Goal: Task Accomplishment & Management: Manage account settings

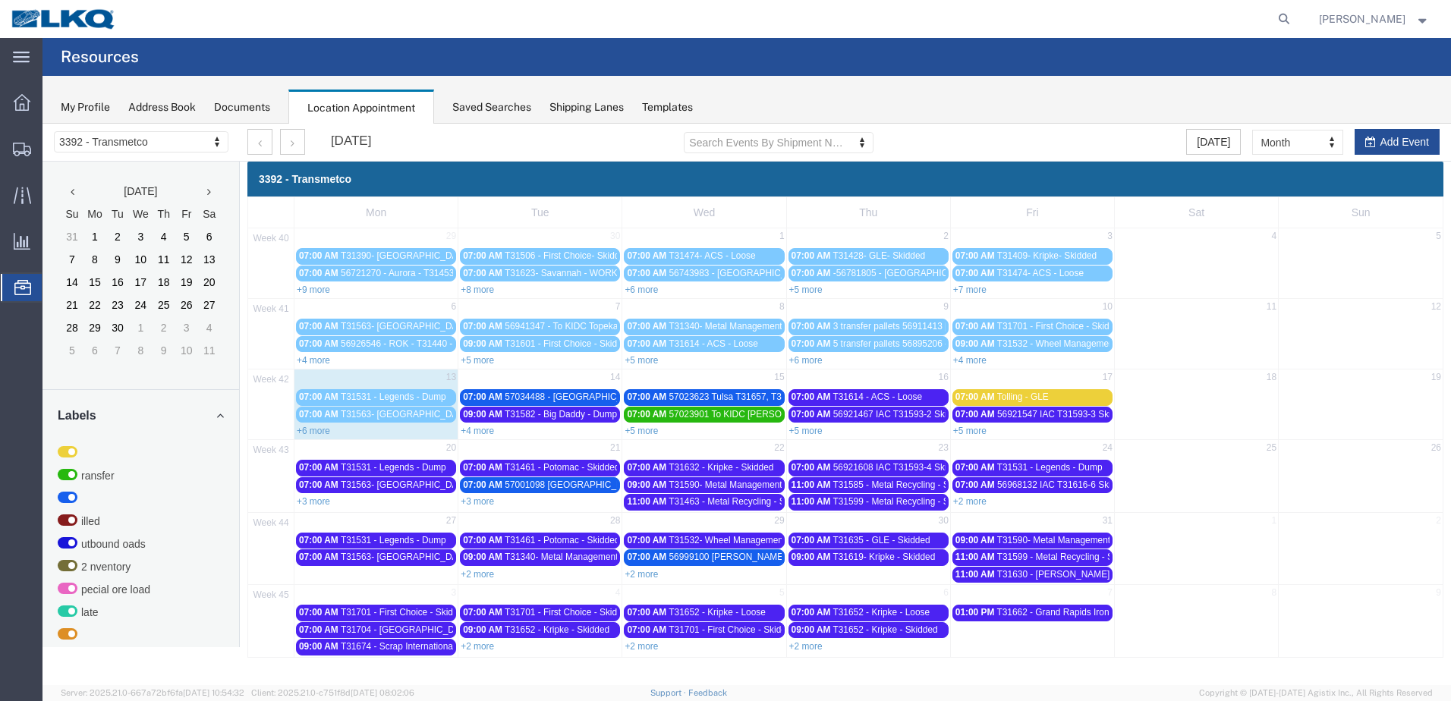
click at [317, 501] on link "+3 more" at bounding box center [313, 501] width 33 height 11
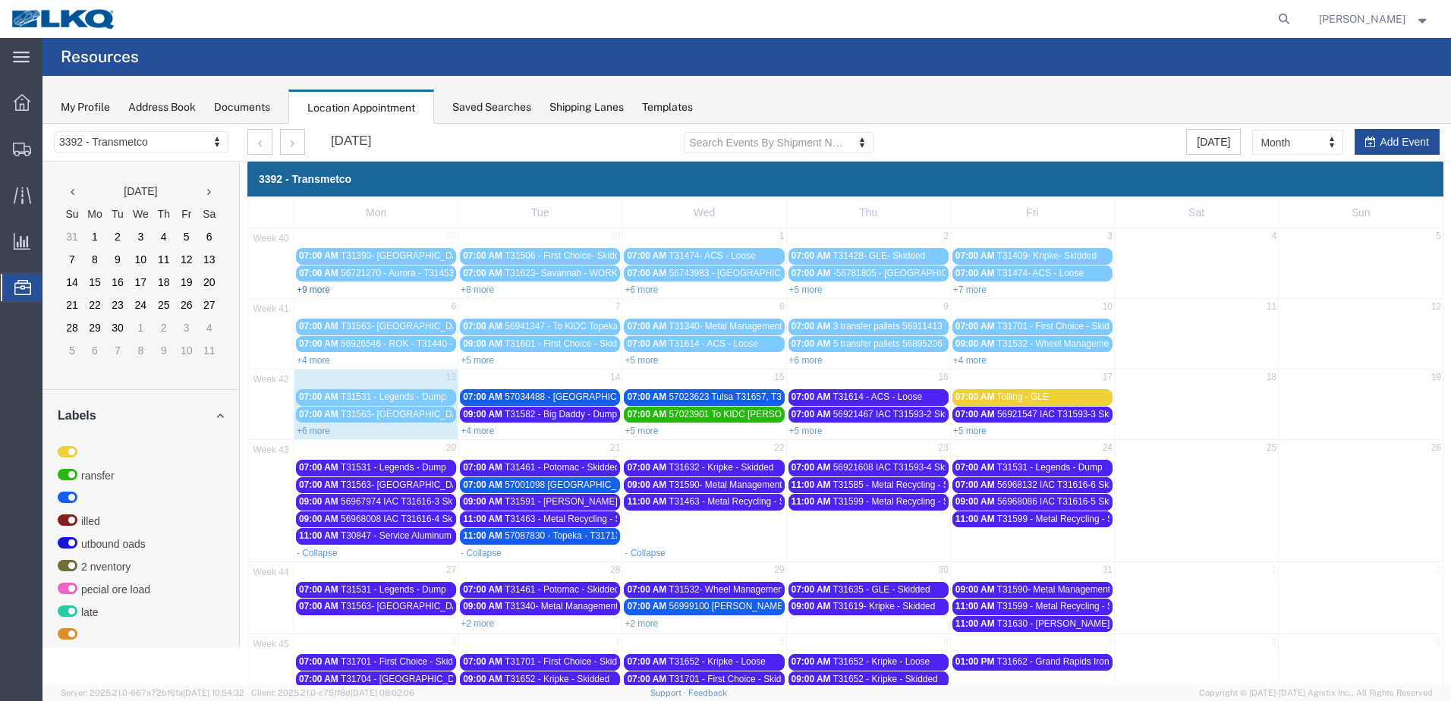
click at [326, 290] on link "+9 more" at bounding box center [313, 290] width 33 height 11
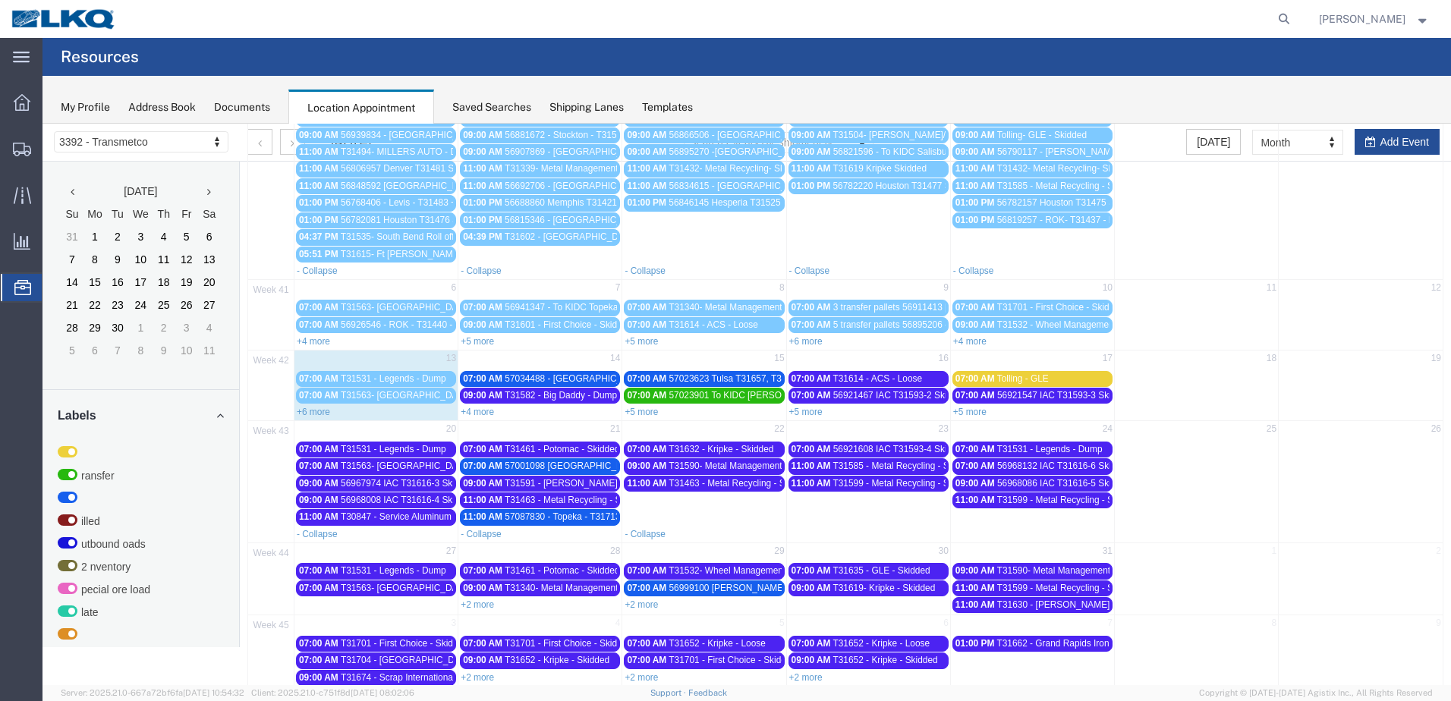
scroll to position [191, 0]
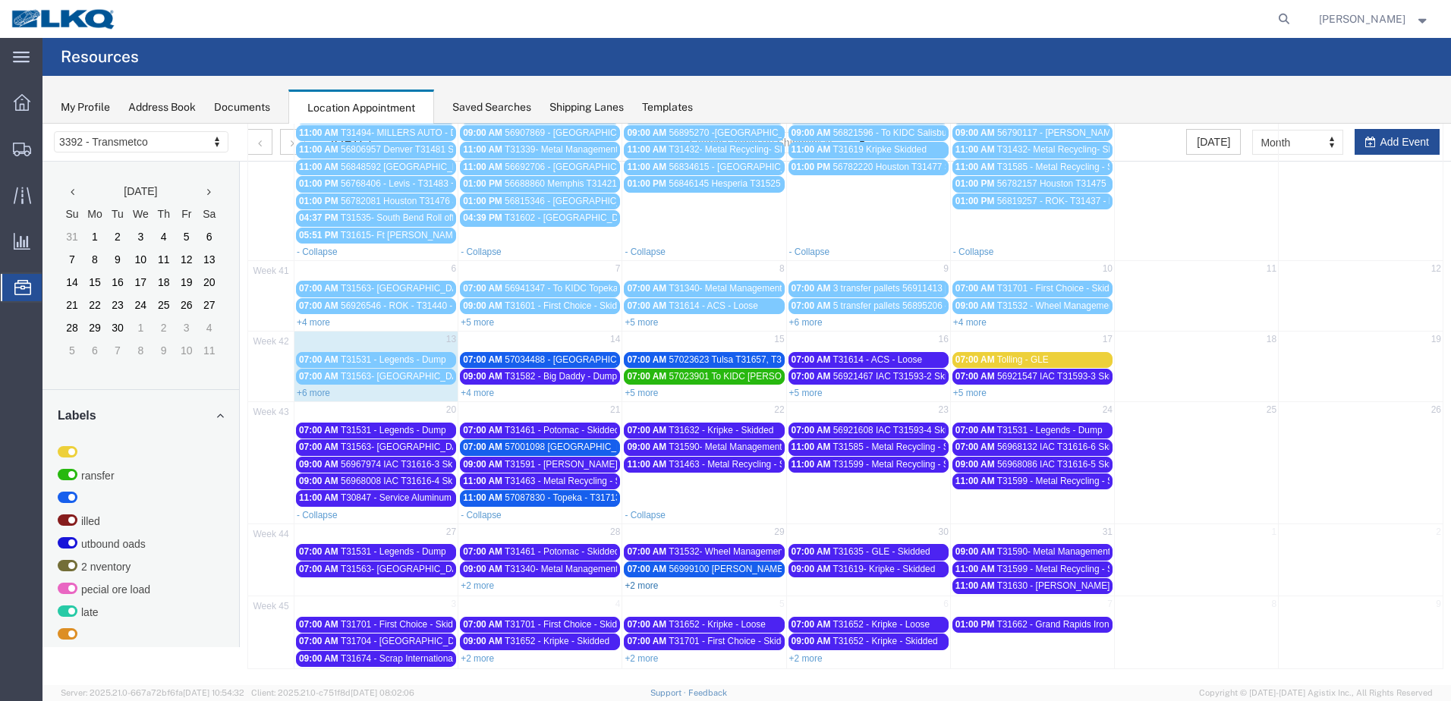
click at [650, 588] on link "+2 more" at bounding box center [641, 586] width 33 height 11
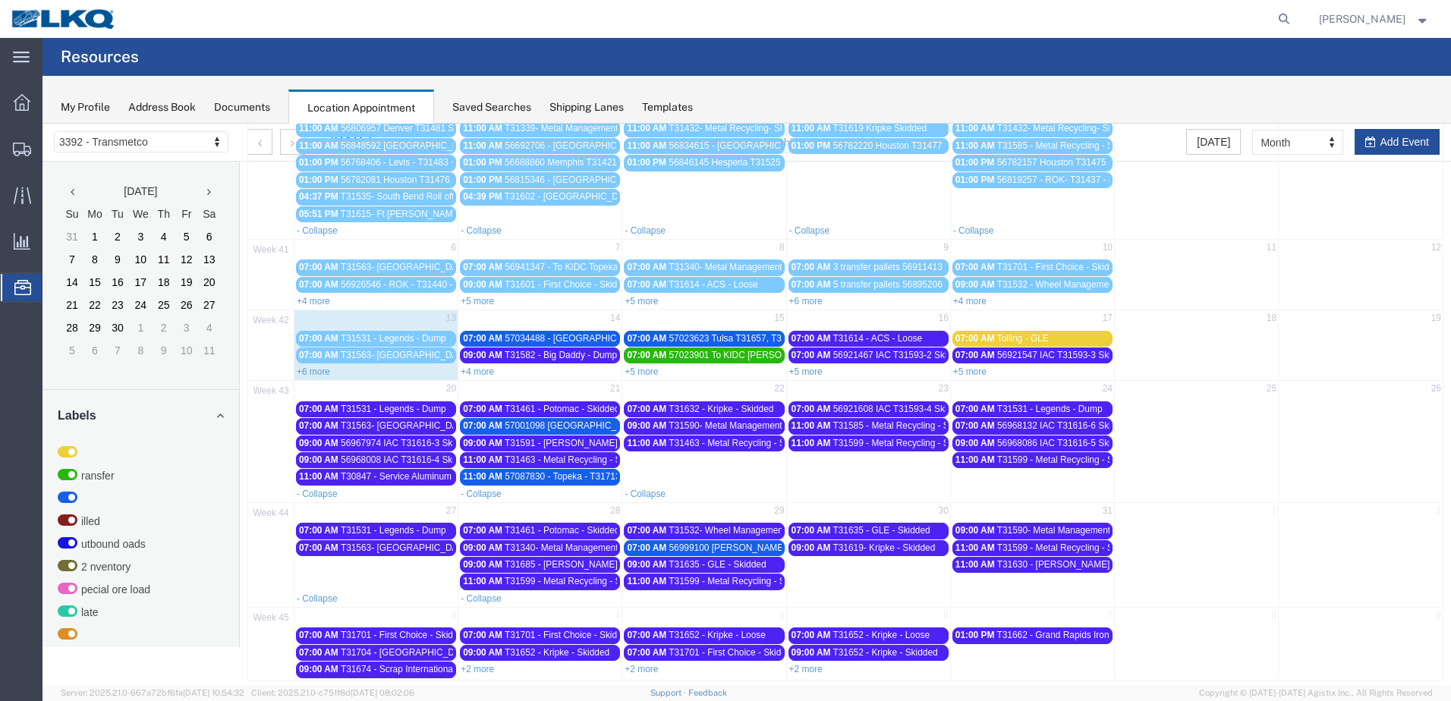
scroll to position [224, 0]
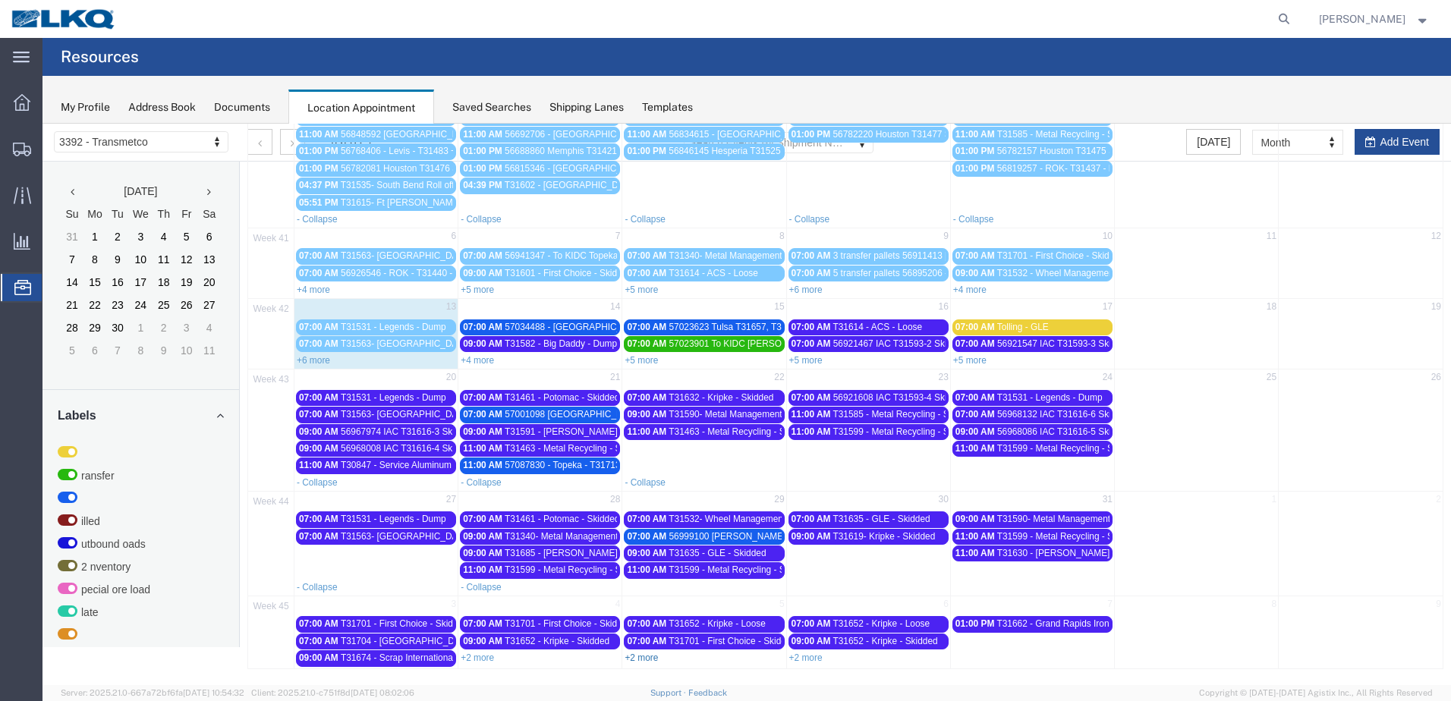
click at [644, 663] on link "+2 more" at bounding box center [641, 658] width 33 height 11
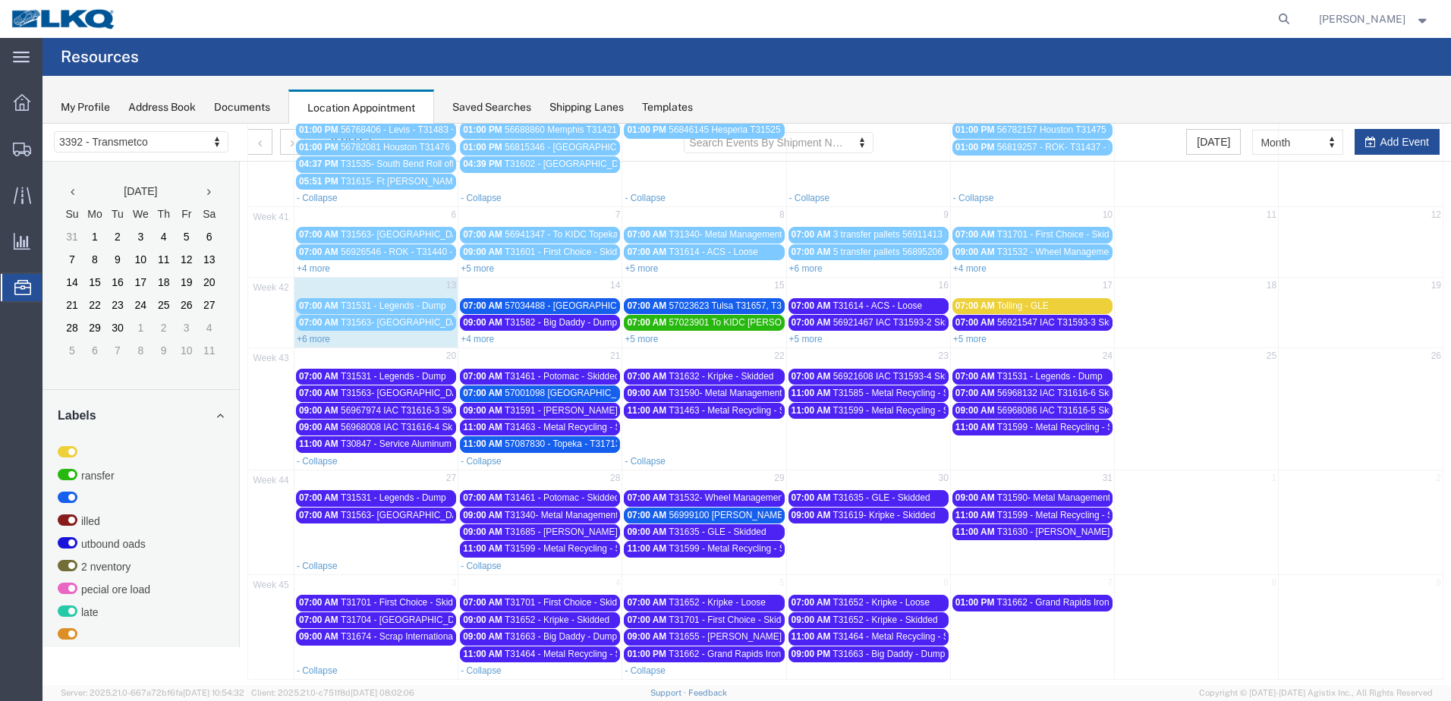
scroll to position [256, 0]
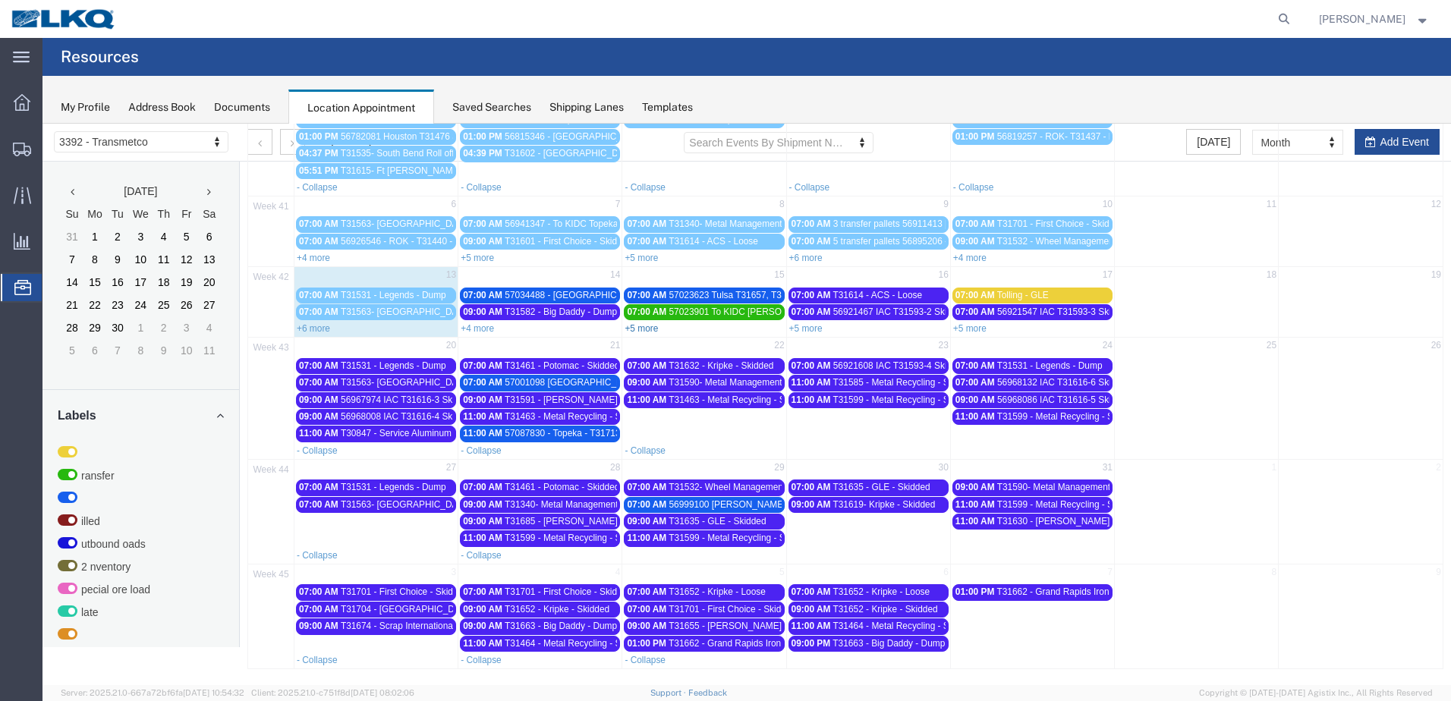
click at [651, 330] on link "+5 more" at bounding box center [641, 328] width 33 height 11
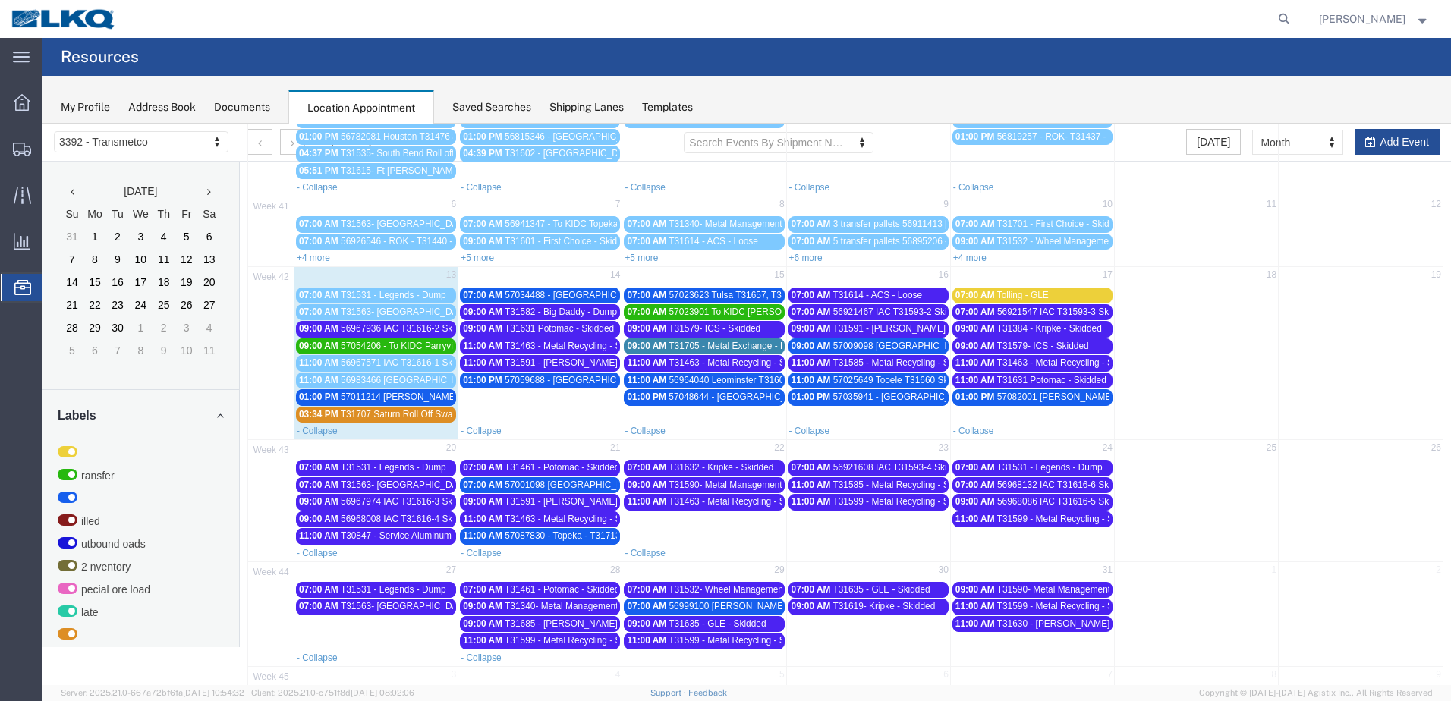
click at [691, 346] on span "T31705 - Metal Exchange - Dump" at bounding box center [736, 346] width 135 height 11
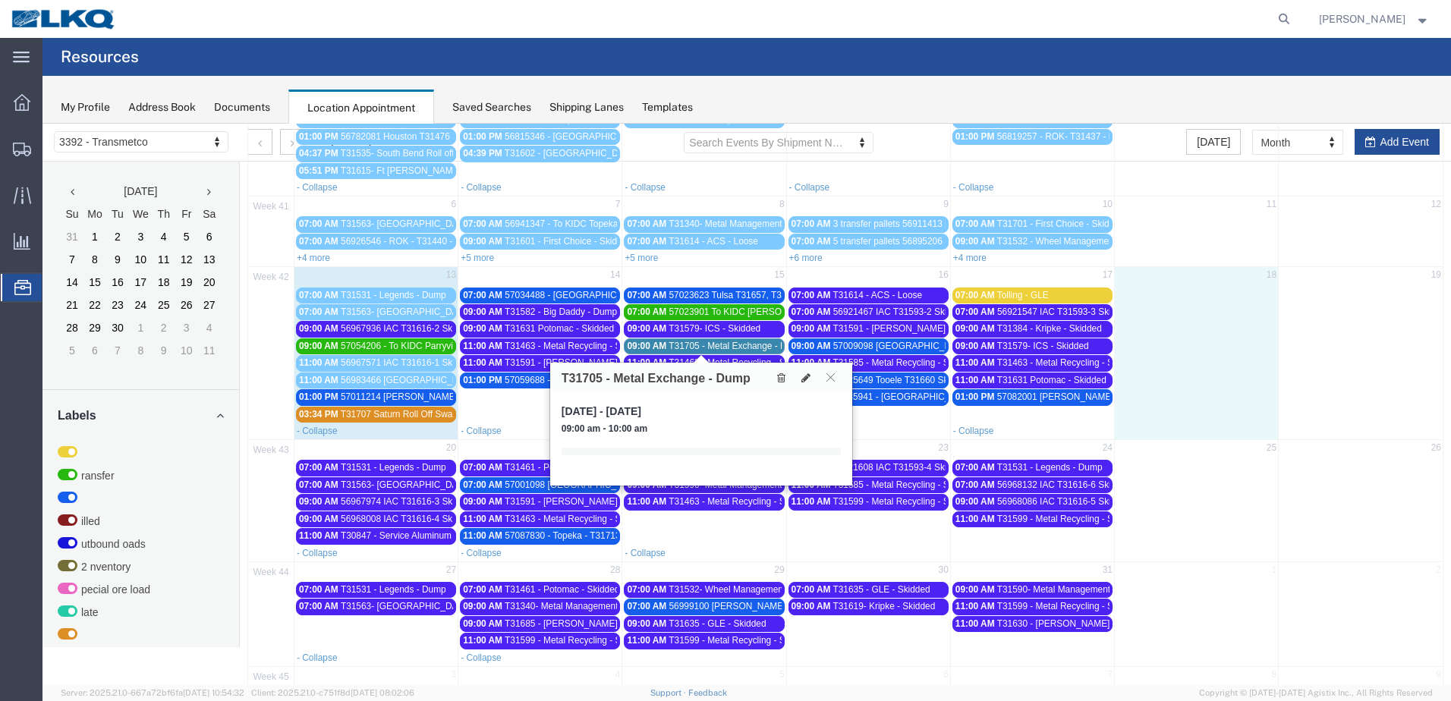
click at [1198, 355] on td at bounding box center [1197, 354] width 164 height 137
select select "1"
select select
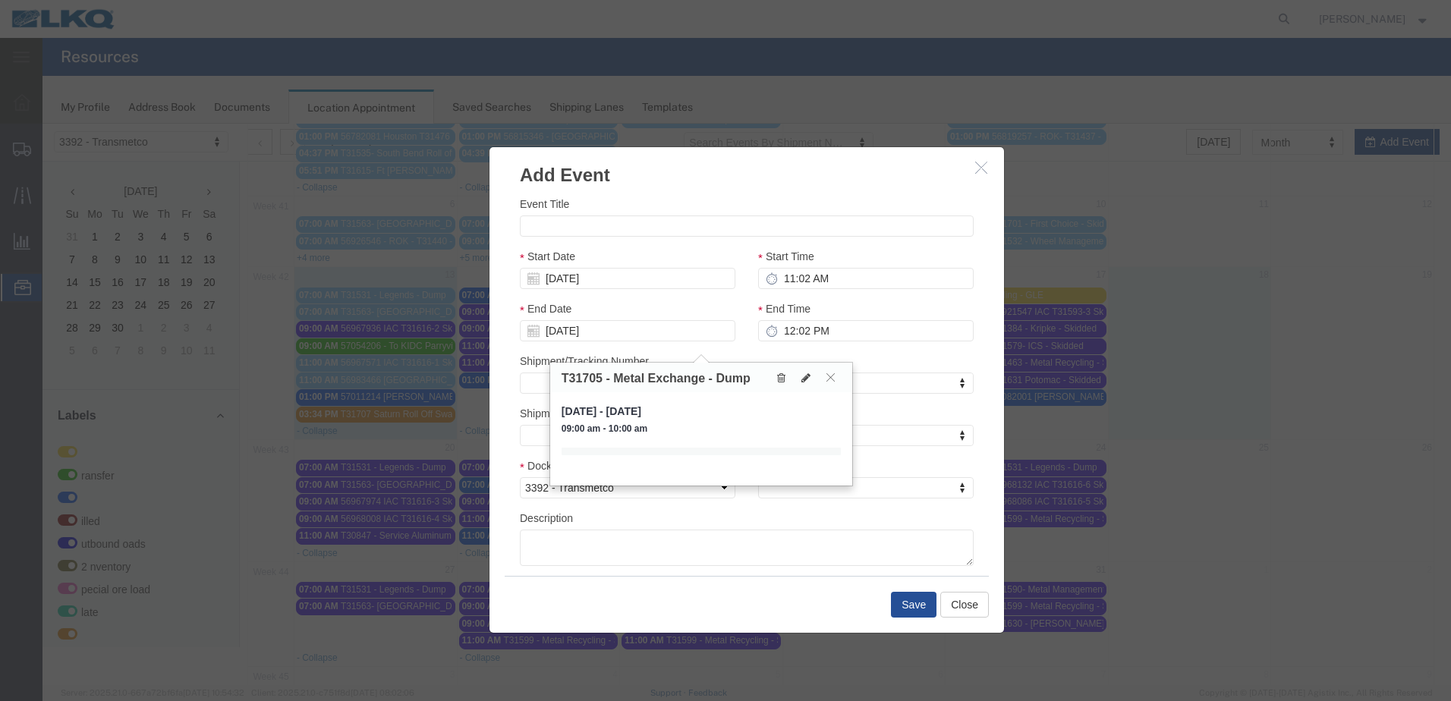
click at [977, 169] on icon "button" at bounding box center [981, 167] width 12 height 13
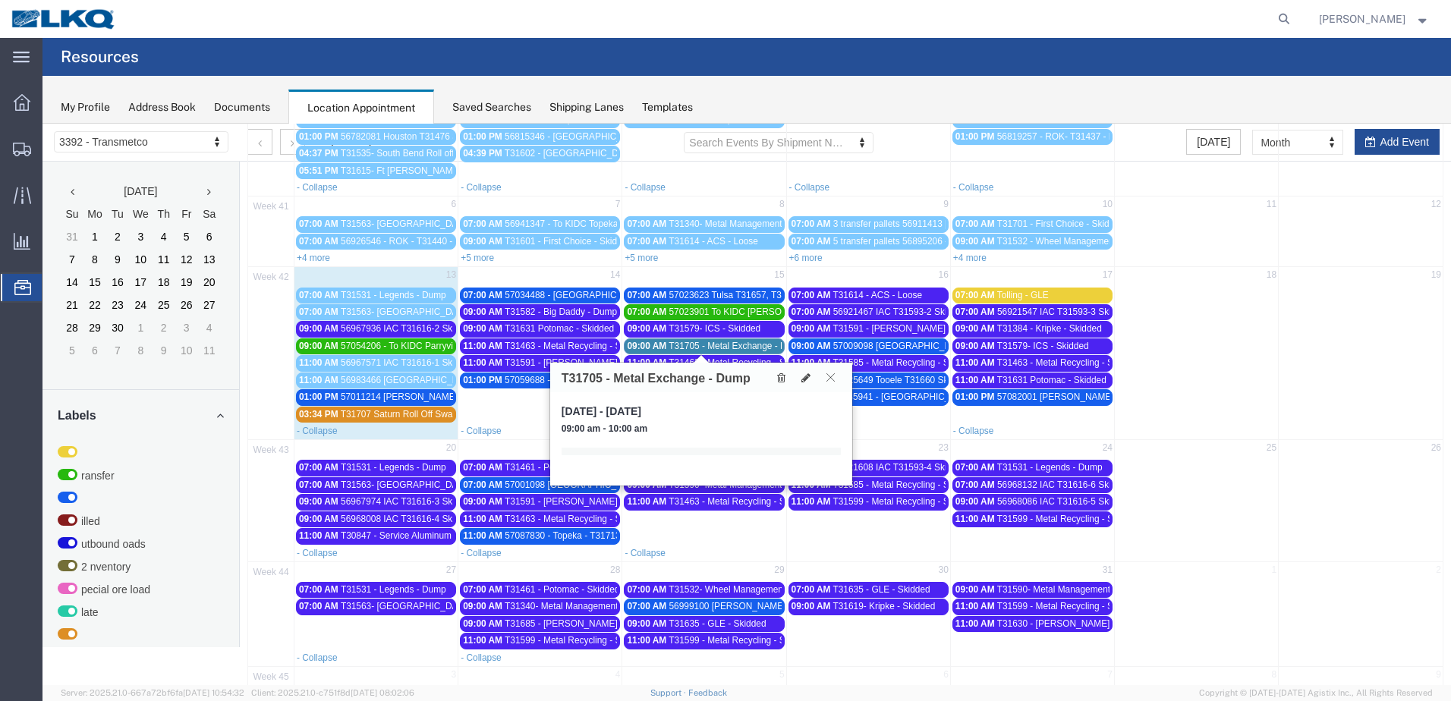
click at [830, 380] on icon at bounding box center [831, 377] width 8 height 9
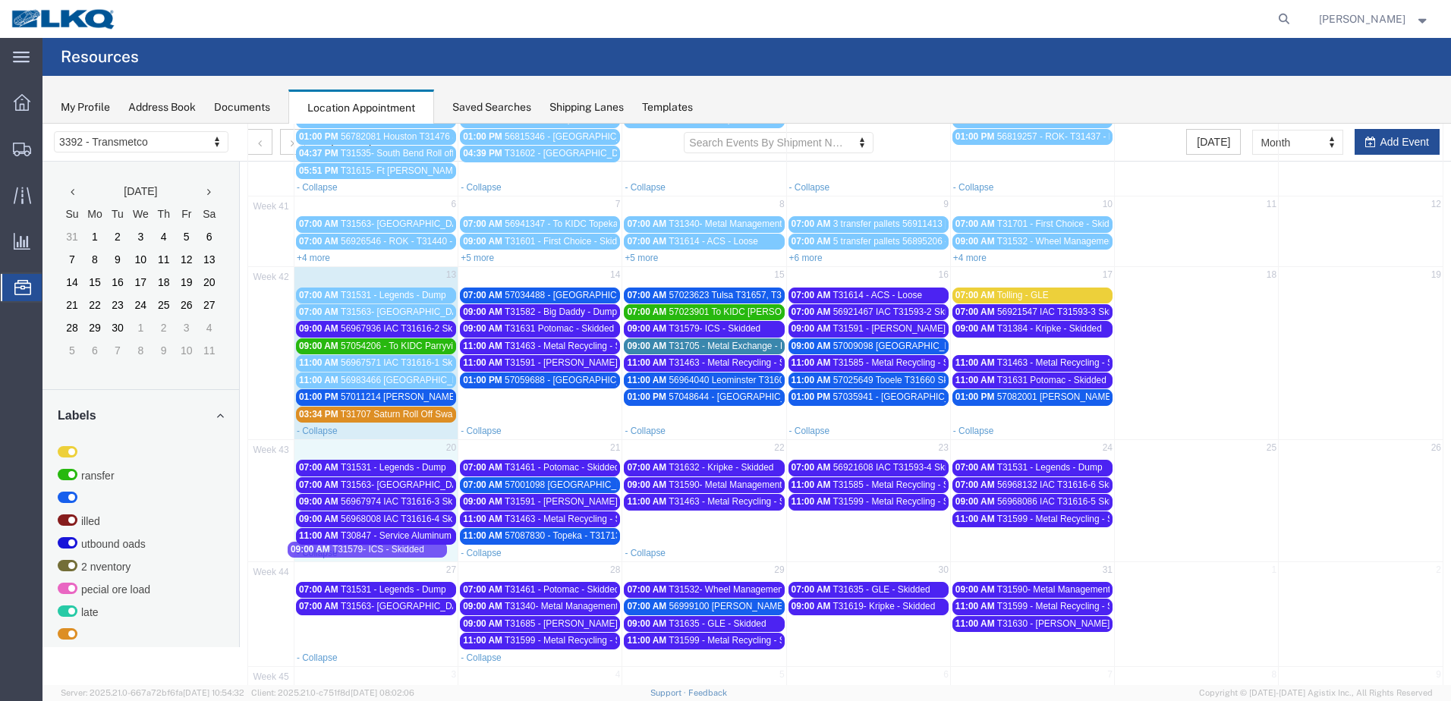
drag, startPoint x: 1051, startPoint y: 344, endPoint x: 391, endPoint y: 547, distance: 690.3
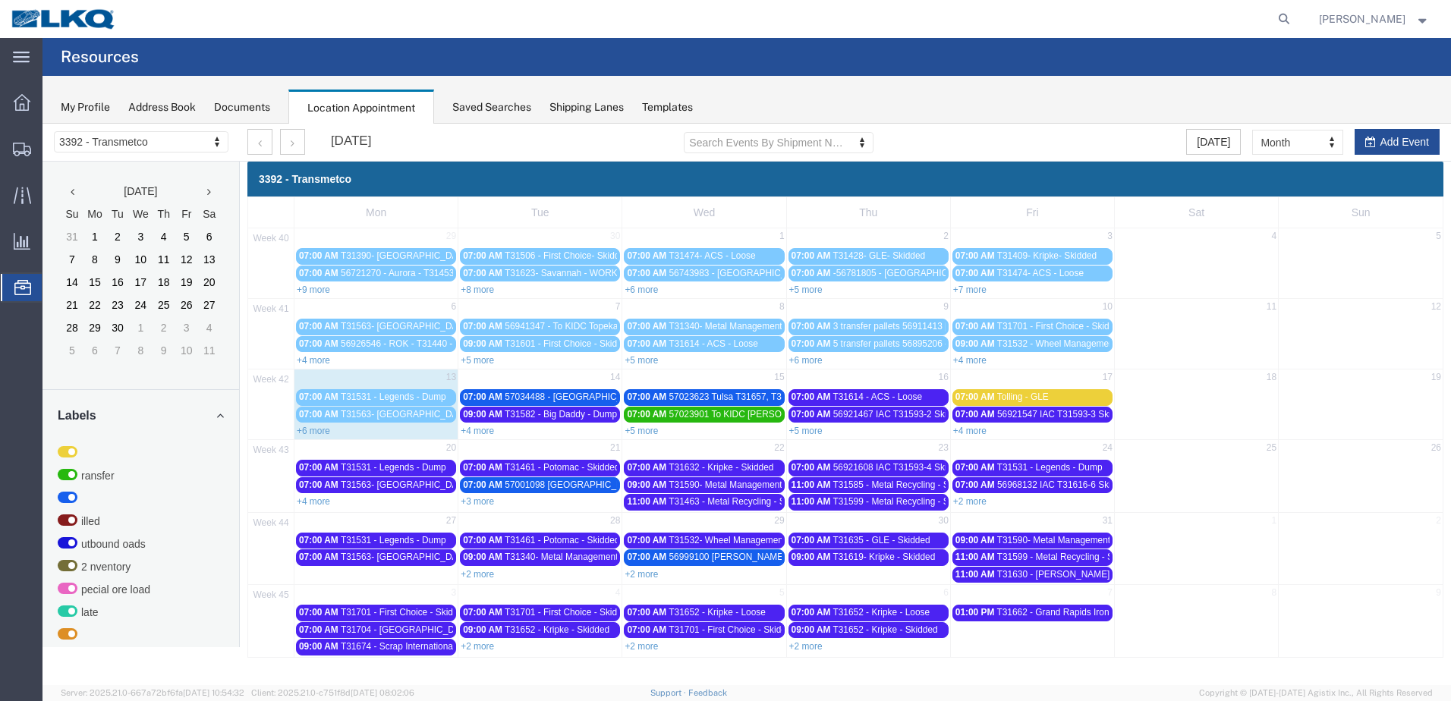
scroll to position [0, 0]
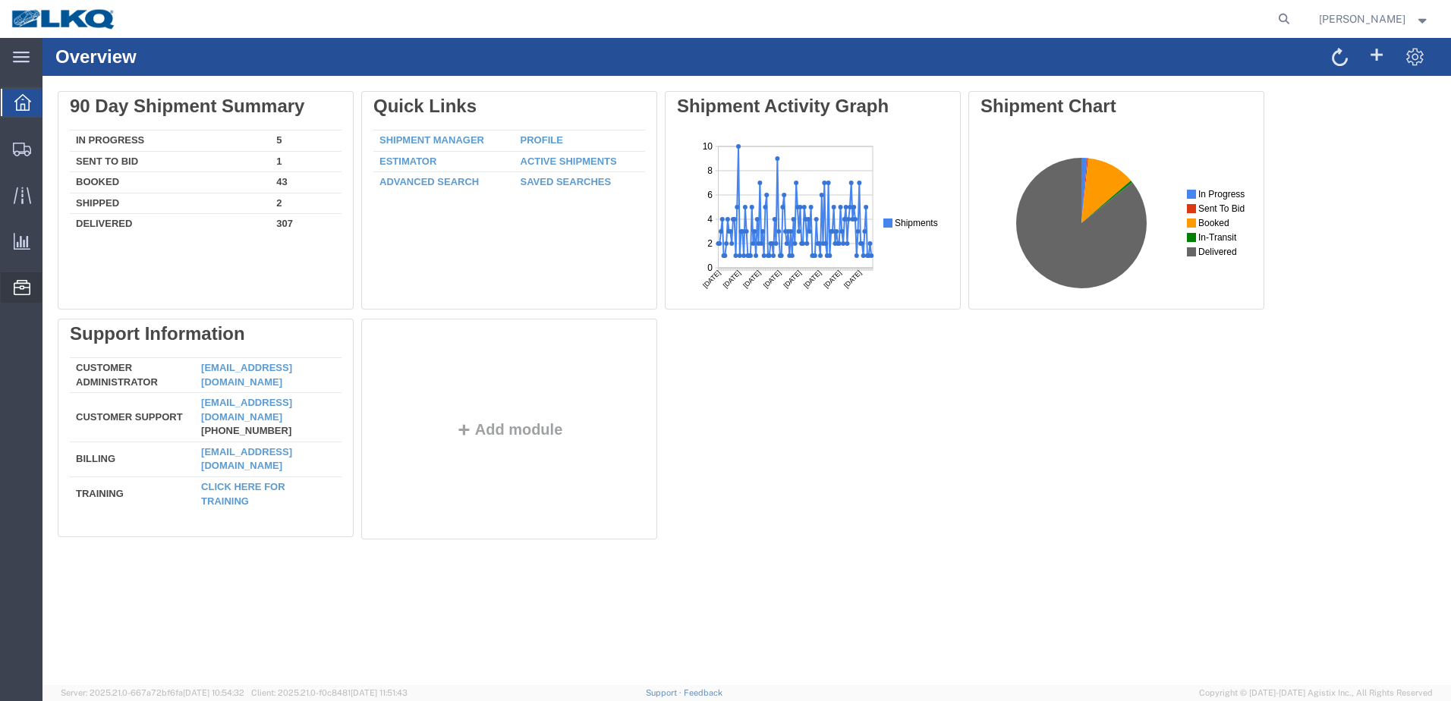
click at [20, 291] on icon at bounding box center [22, 287] width 17 height 15
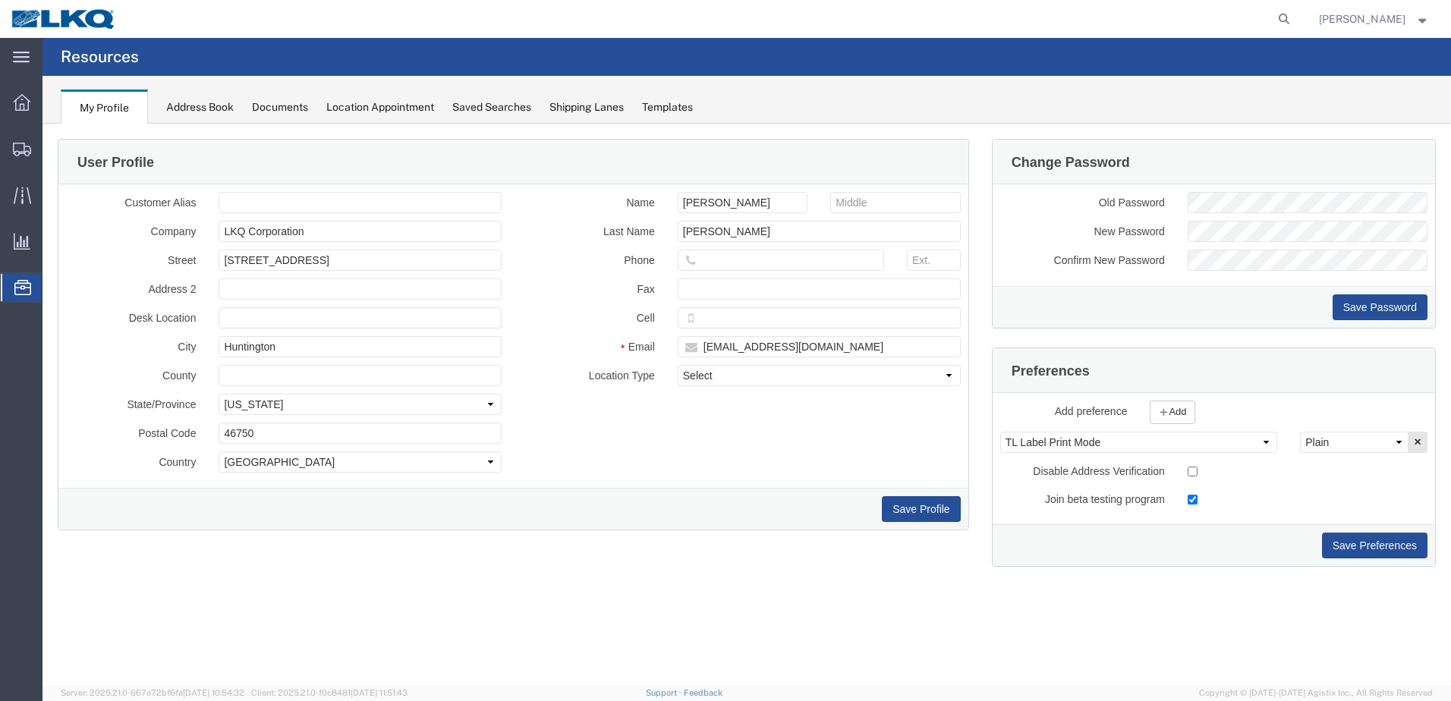
click at [12, 282] on div at bounding box center [22, 287] width 43 height 27
click at [366, 104] on div "Location Appointment" at bounding box center [380, 107] width 108 height 16
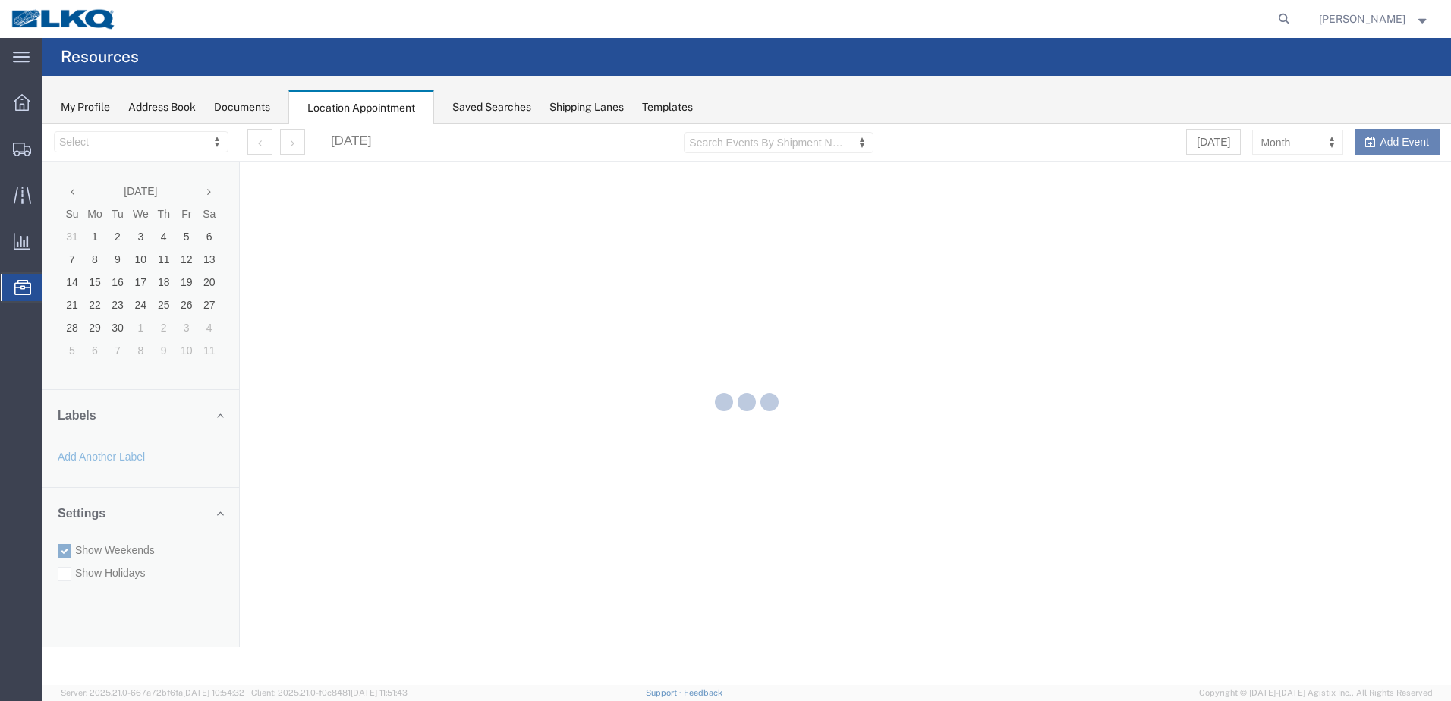
select select "28018"
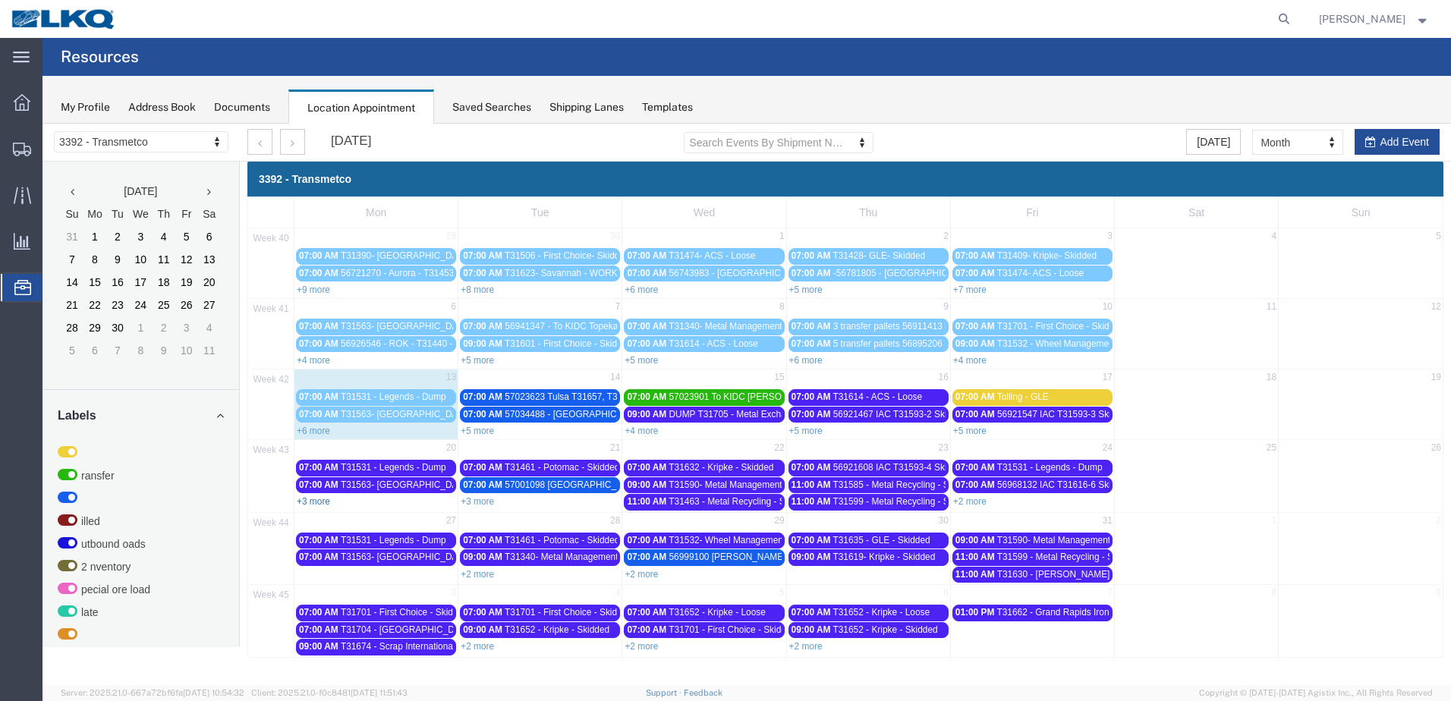
click at [317, 501] on link "+3 more" at bounding box center [313, 501] width 33 height 11
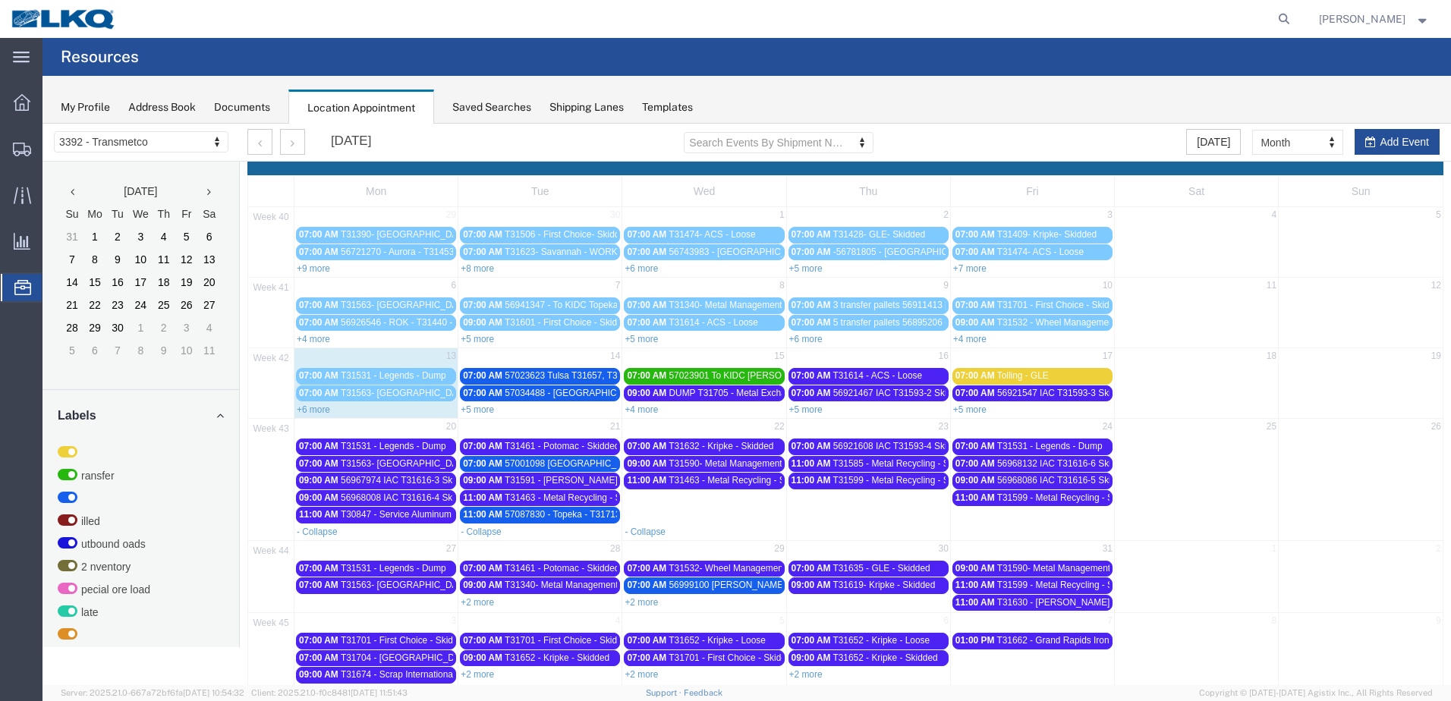
scroll to position [38, 0]
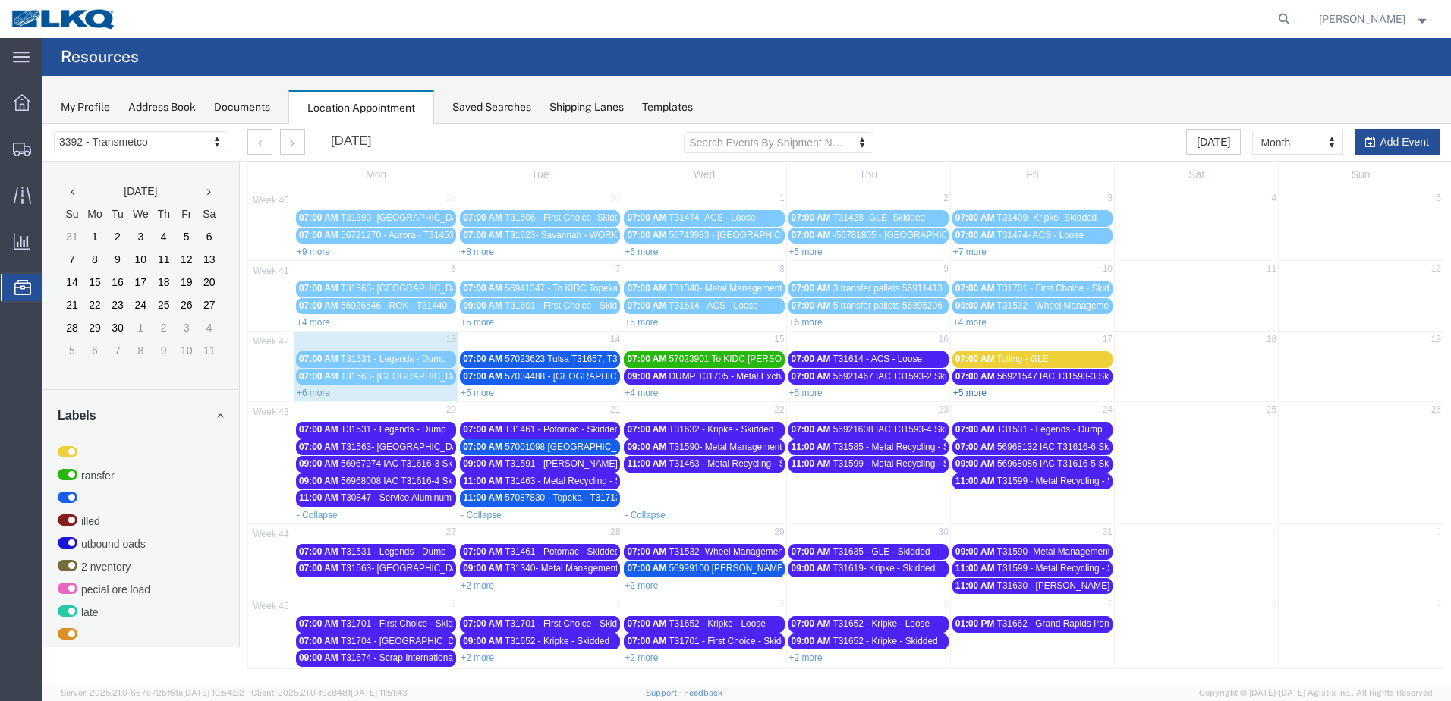
click at [967, 391] on link "+5 more" at bounding box center [969, 393] width 33 height 11
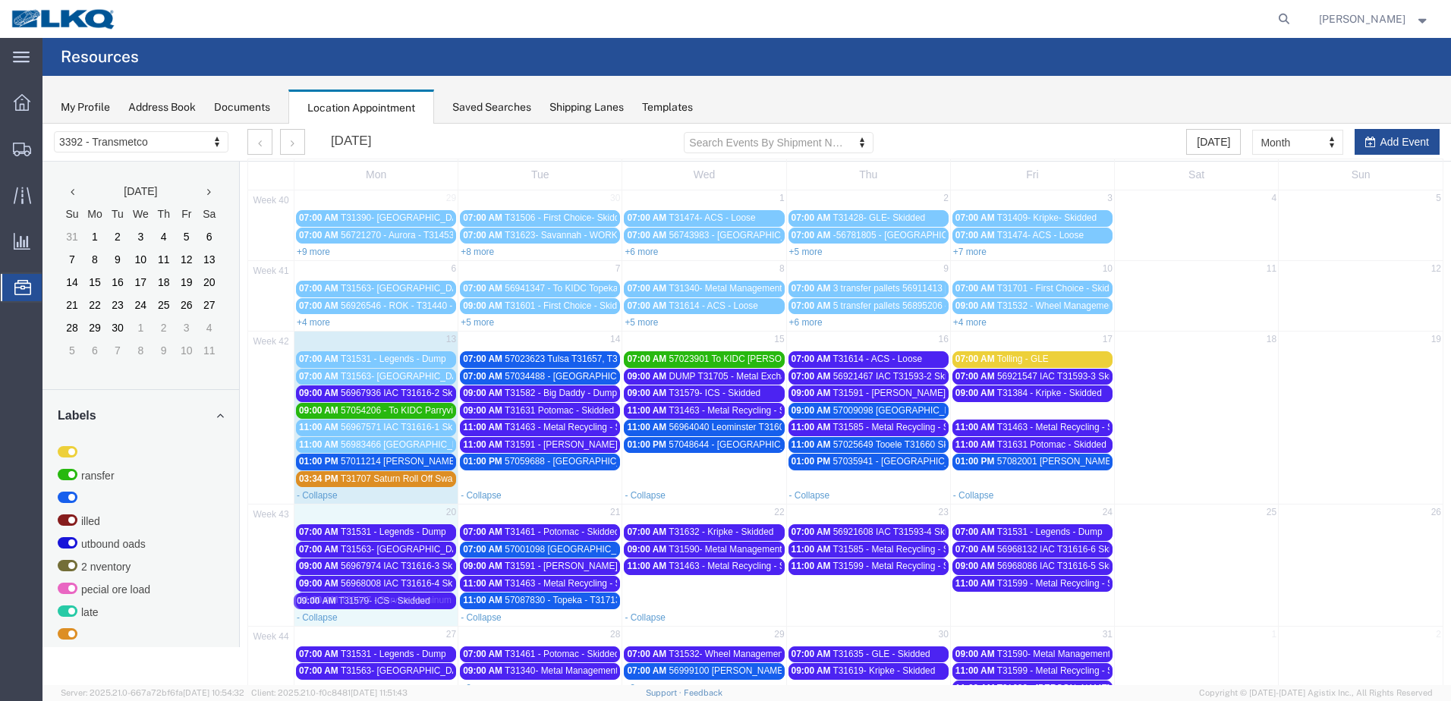
drag, startPoint x: 1042, startPoint y: 409, endPoint x: 389, endPoint y: 600, distance: 680.8
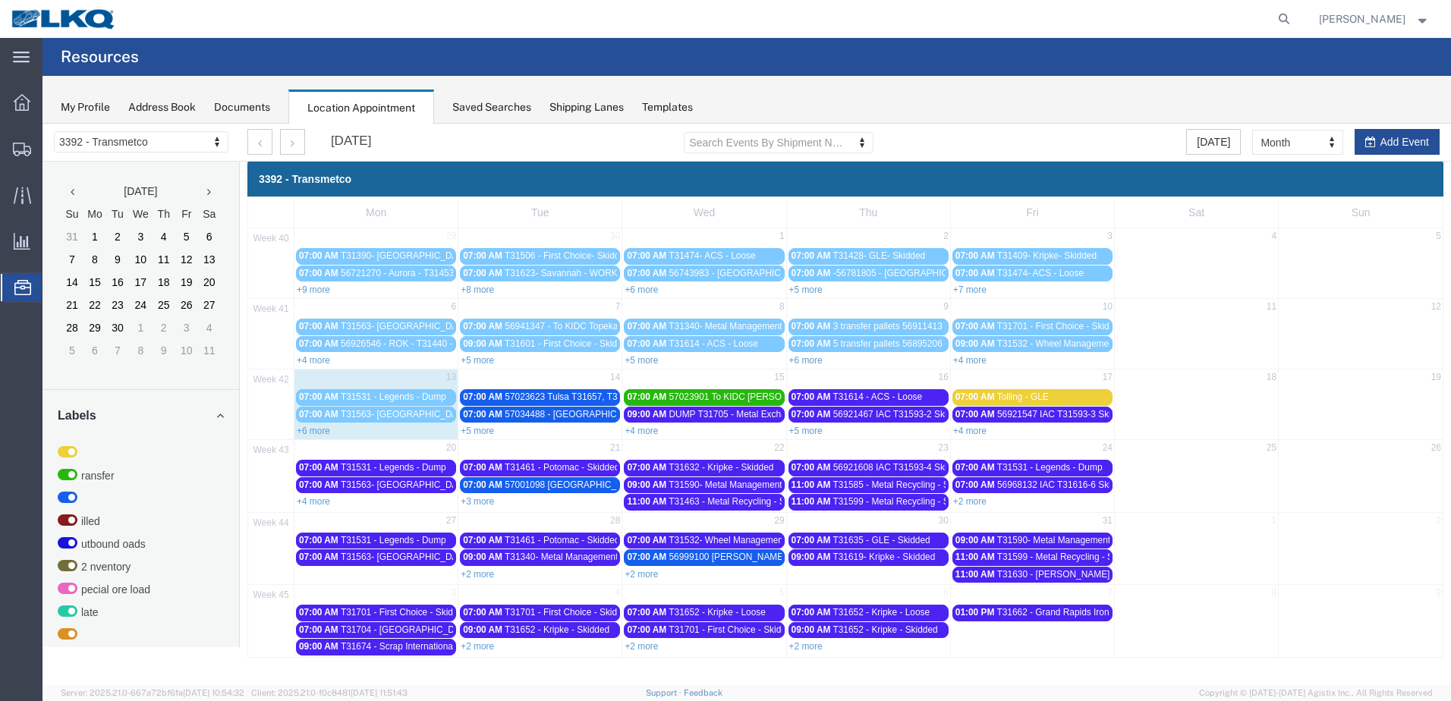
scroll to position [0, 0]
click at [323, 502] on link "+4 more" at bounding box center [313, 501] width 33 height 11
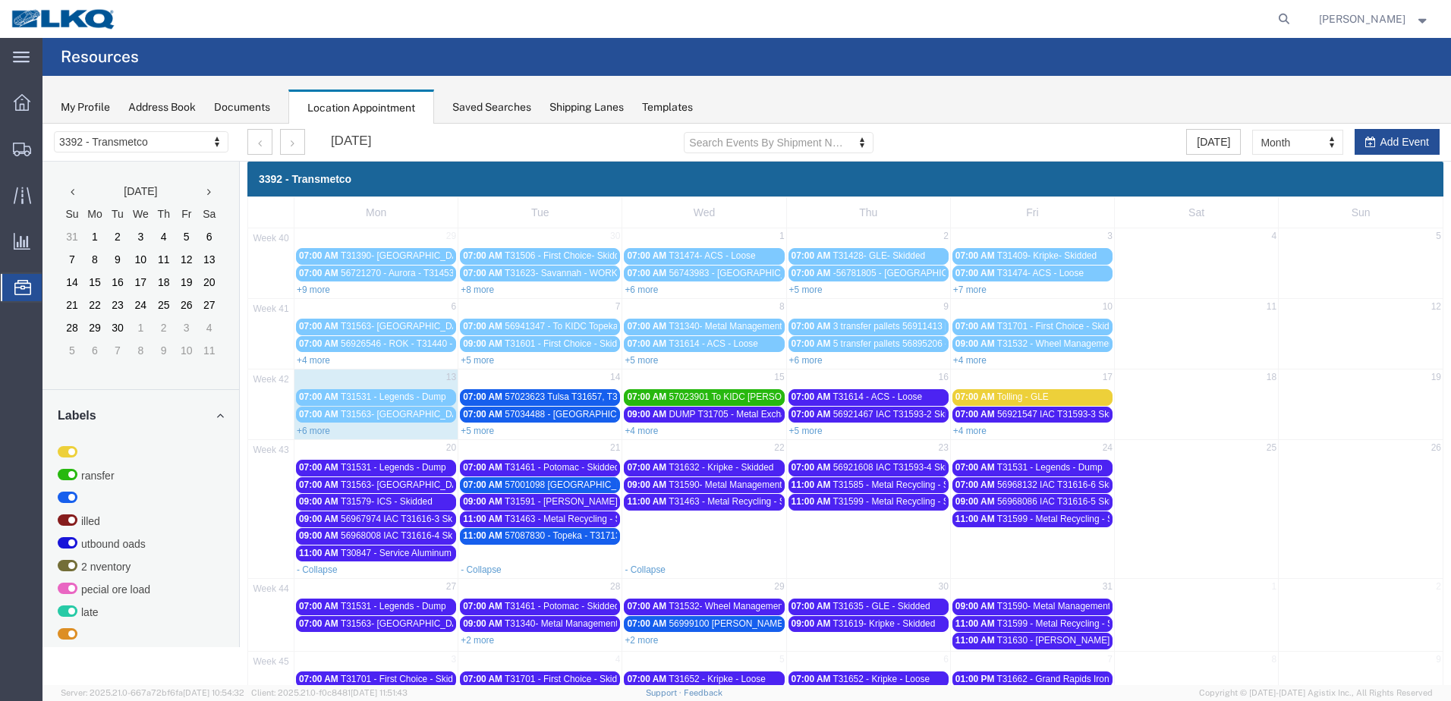
click at [389, 500] on span "T31579- ICS - Skidded" at bounding box center [387, 501] width 92 height 11
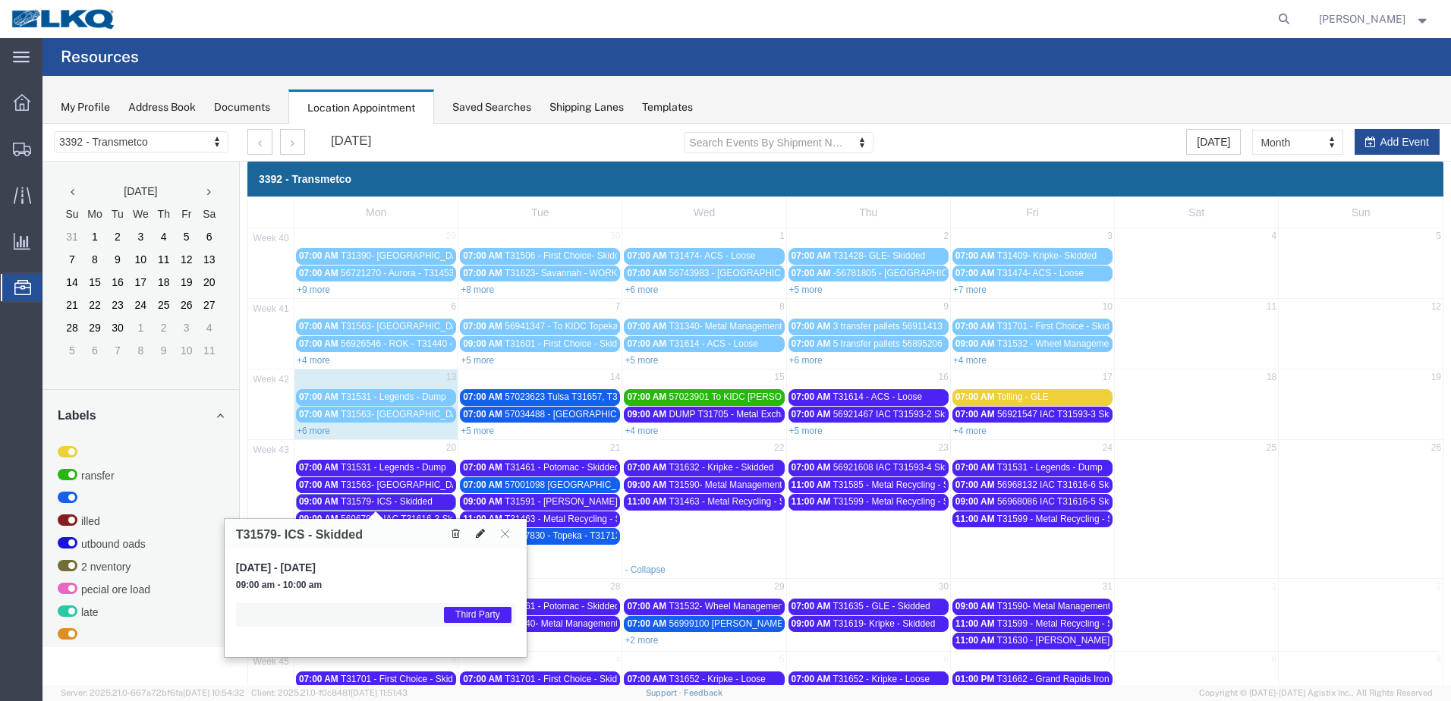
click at [481, 534] on icon at bounding box center [480, 533] width 9 height 11
select select "1"
select select "23"
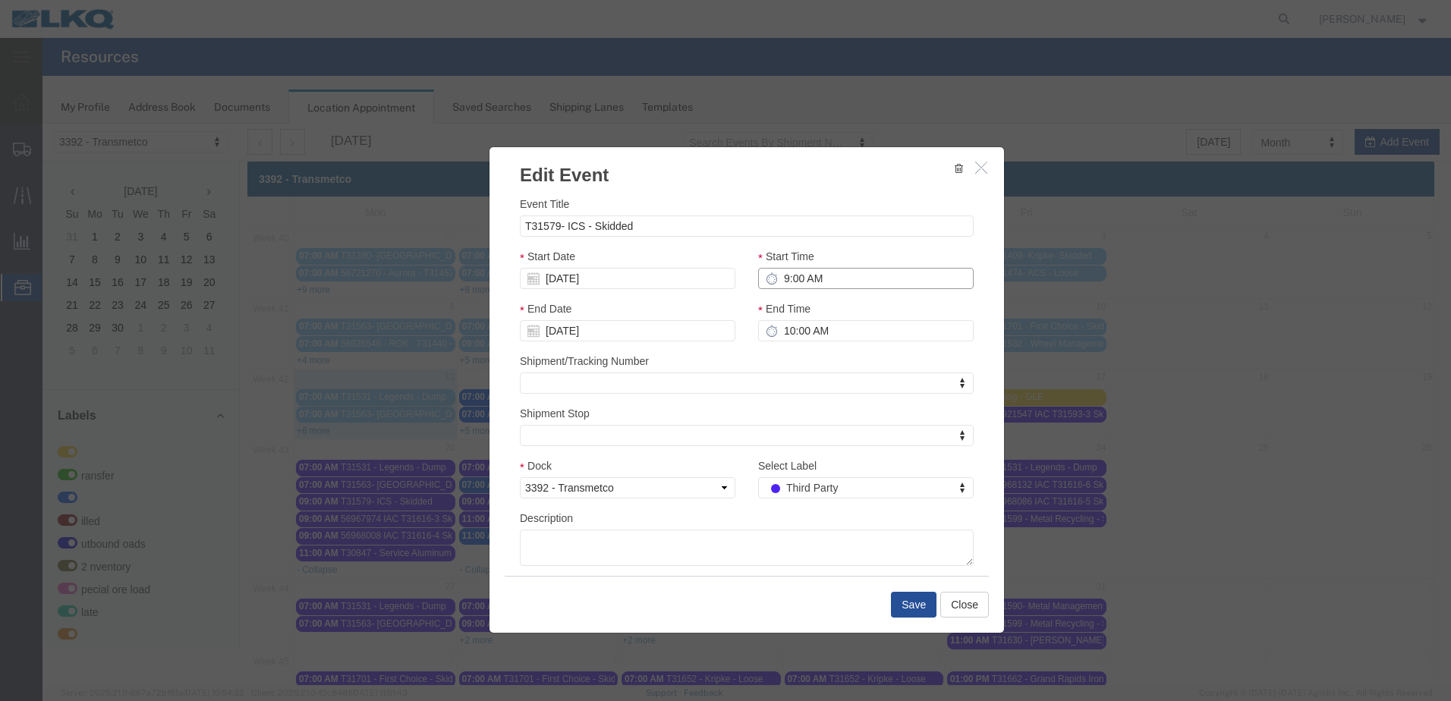
click at [776, 274] on input "9:00 AM" at bounding box center [866, 278] width 216 height 21
type input "11:00 AM"
type input "12:00 PM"
click at [903, 598] on button "Save" at bounding box center [914, 605] width 46 height 26
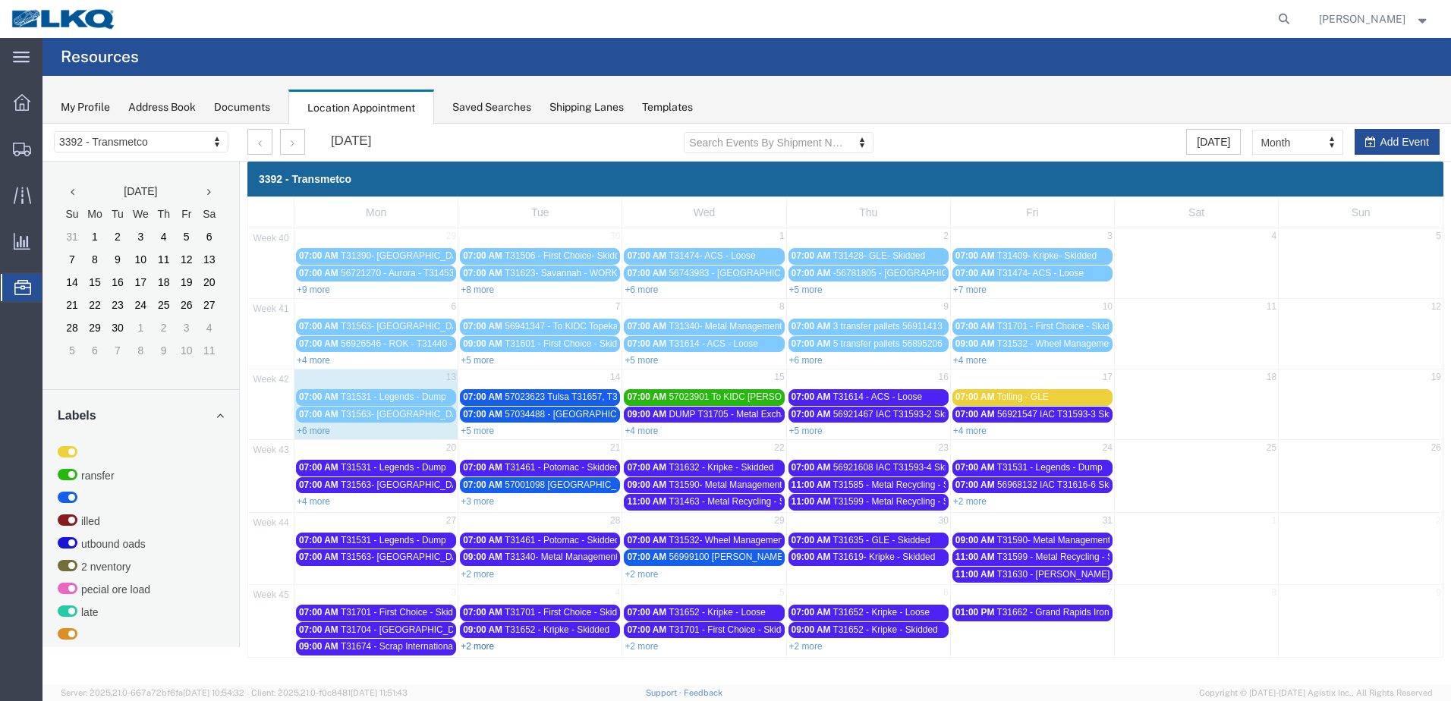
click at [475, 647] on link "+2 more" at bounding box center [477, 646] width 33 height 11
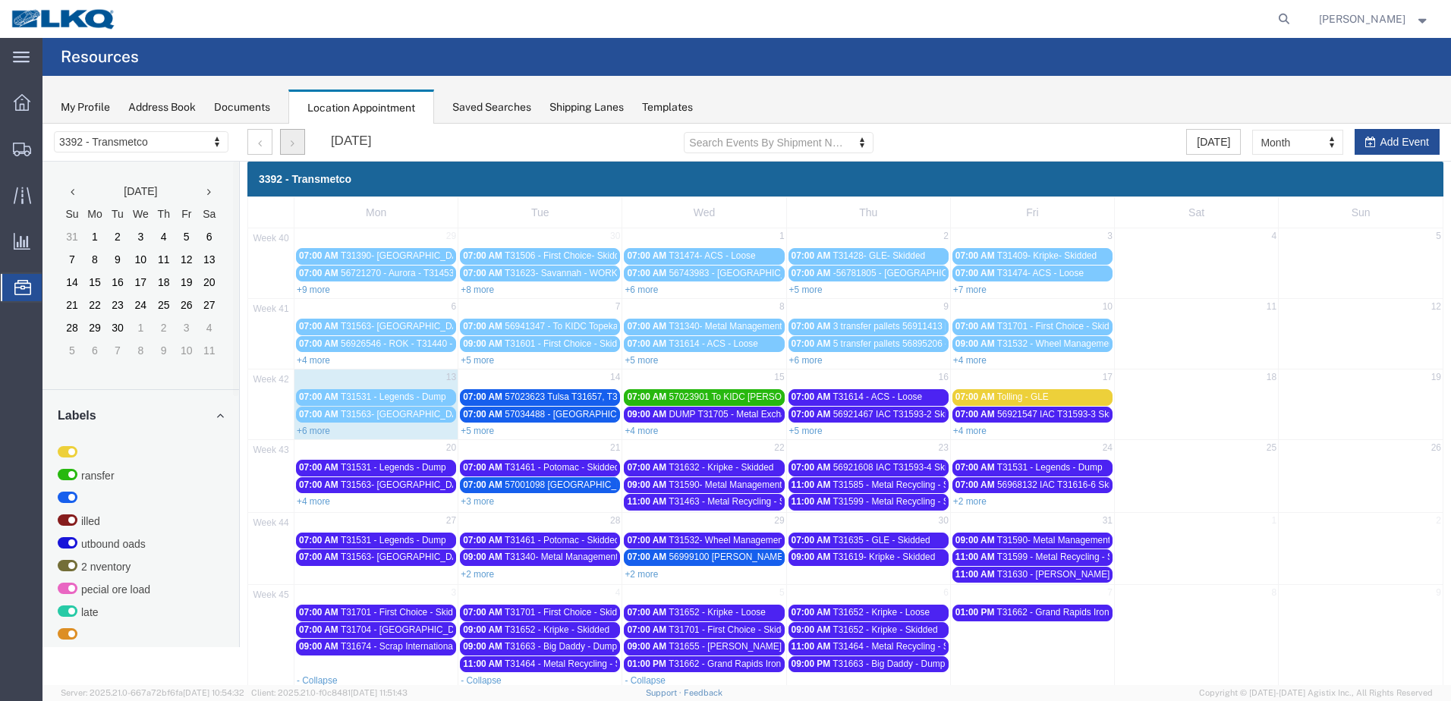
click at [301, 146] on button "button" at bounding box center [292, 142] width 25 height 26
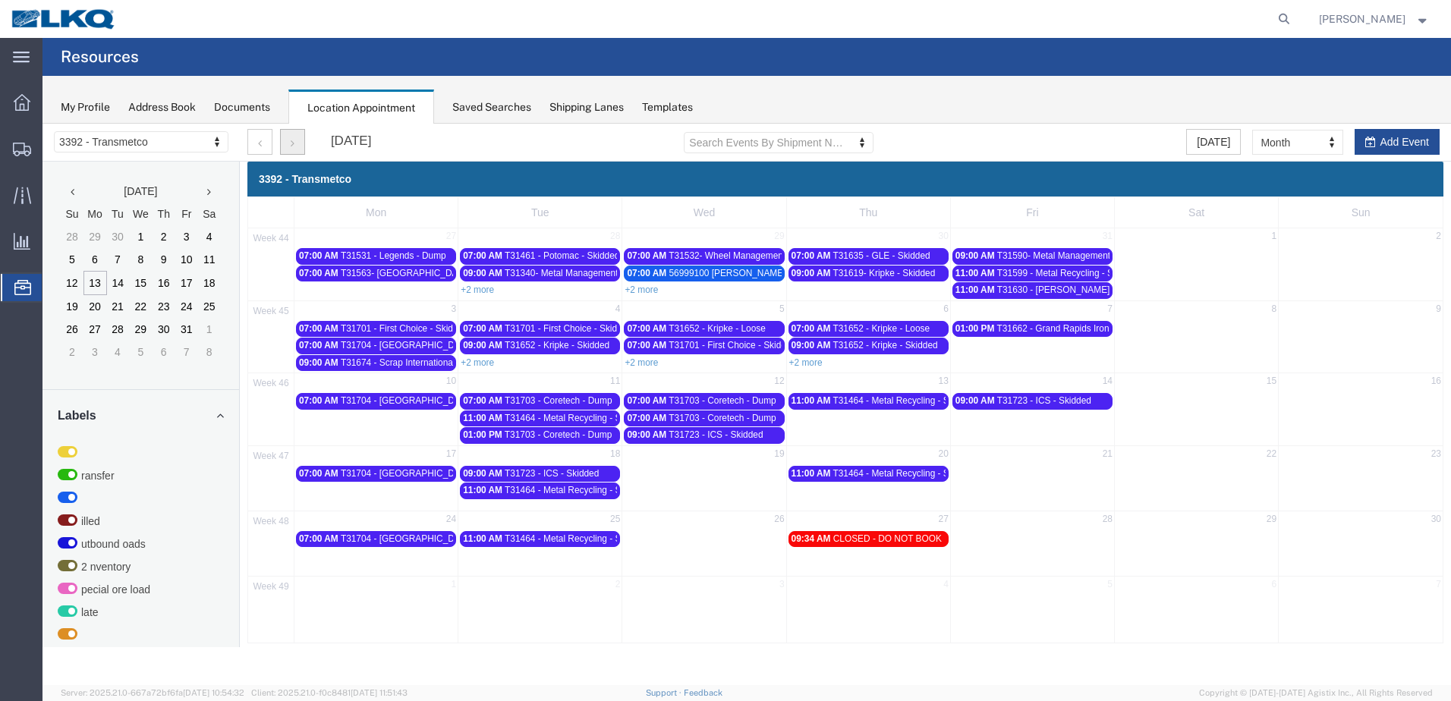
click at [477, 295] on div "+2 more" at bounding box center [539, 289] width 163 height 15
select select "1"
select select
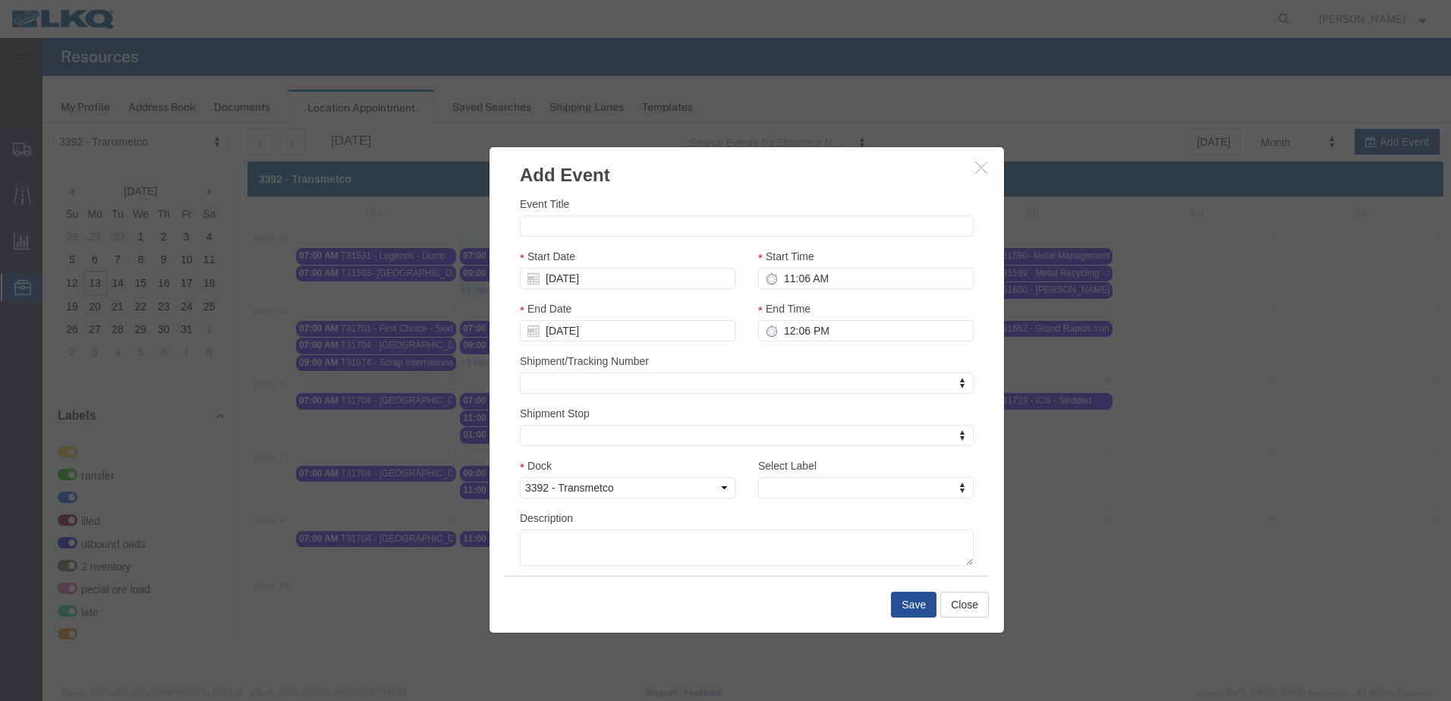
click at [975, 162] on icon "button" at bounding box center [981, 167] width 12 height 13
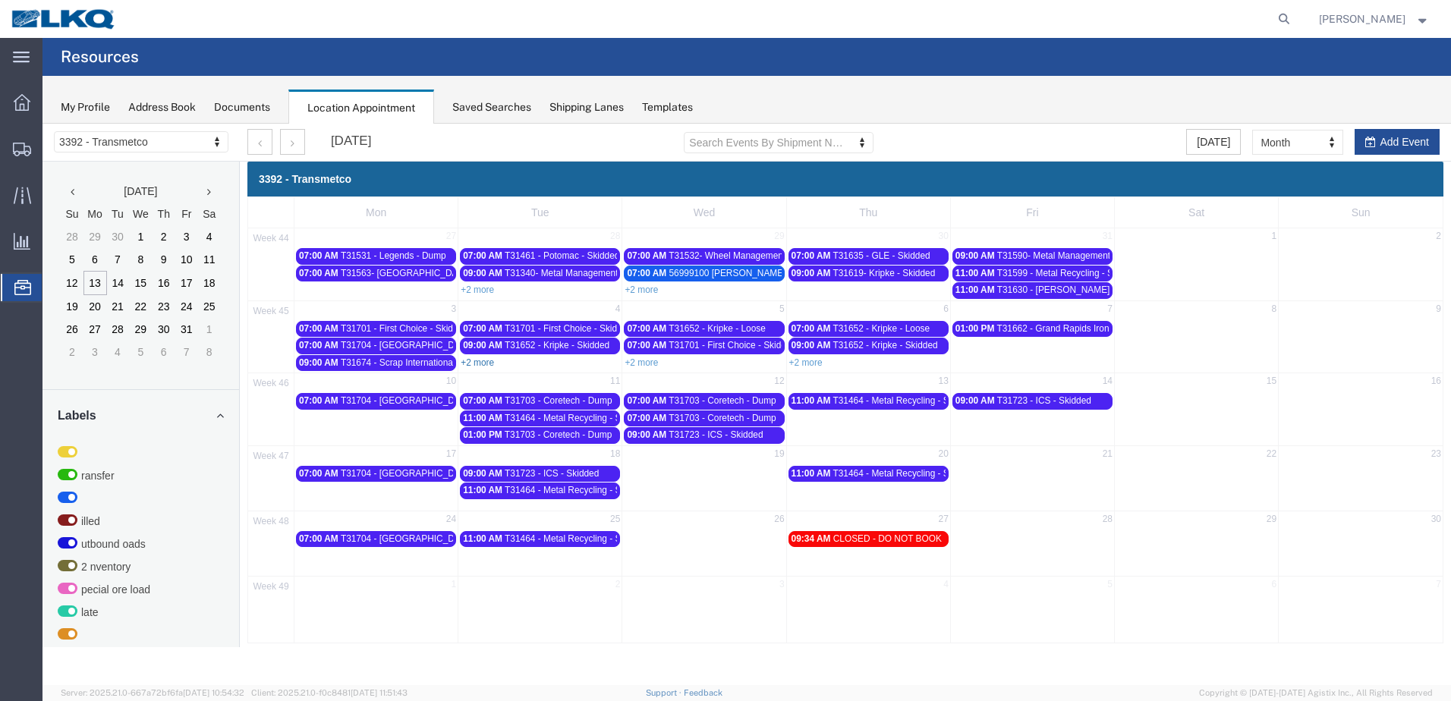
click at [485, 359] on link "+2 more" at bounding box center [477, 363] width 33 height 11
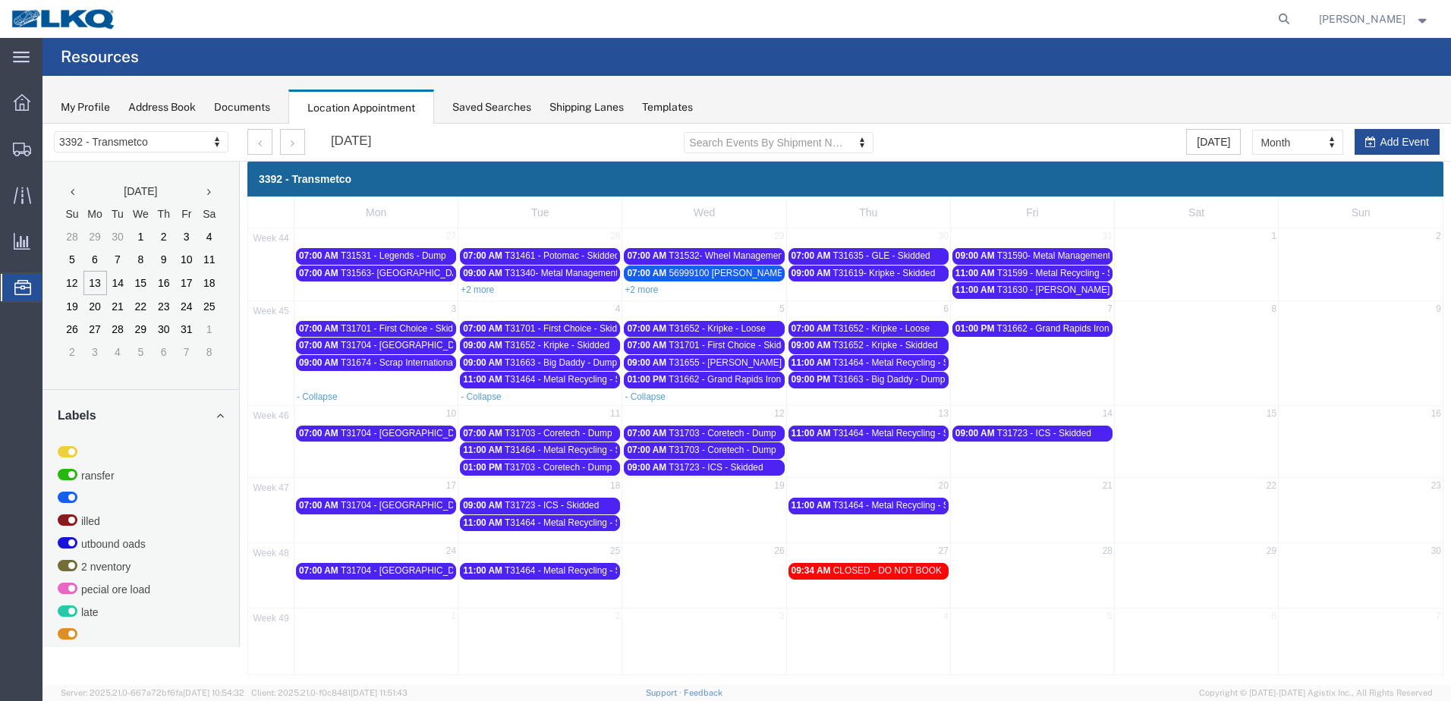
click at [1055, 328] on span "T31662 - Grand Rapids Iron & Metal - Dump" at bounding box center [1086, 328] width 178 height 11
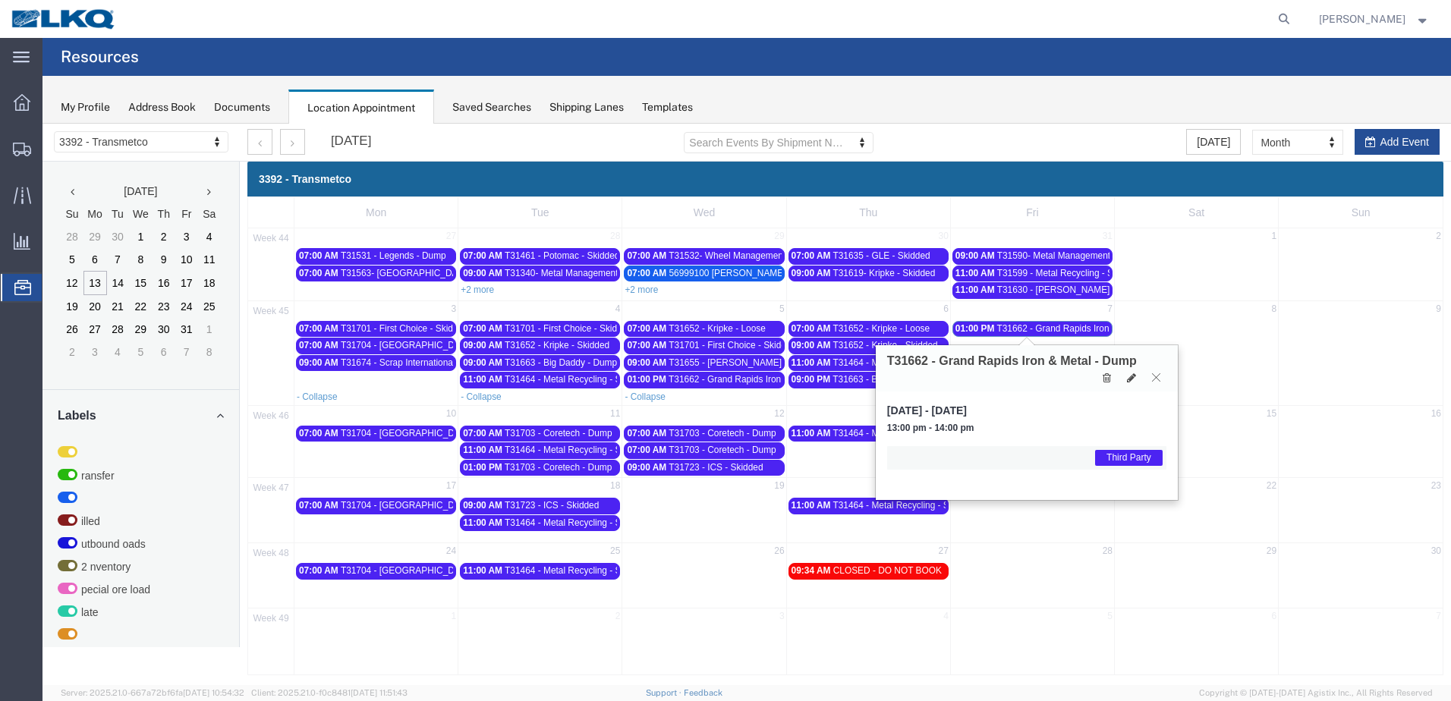
click at [1154, 376] on icon at bounding box center [1156, 377] width 8 height 9
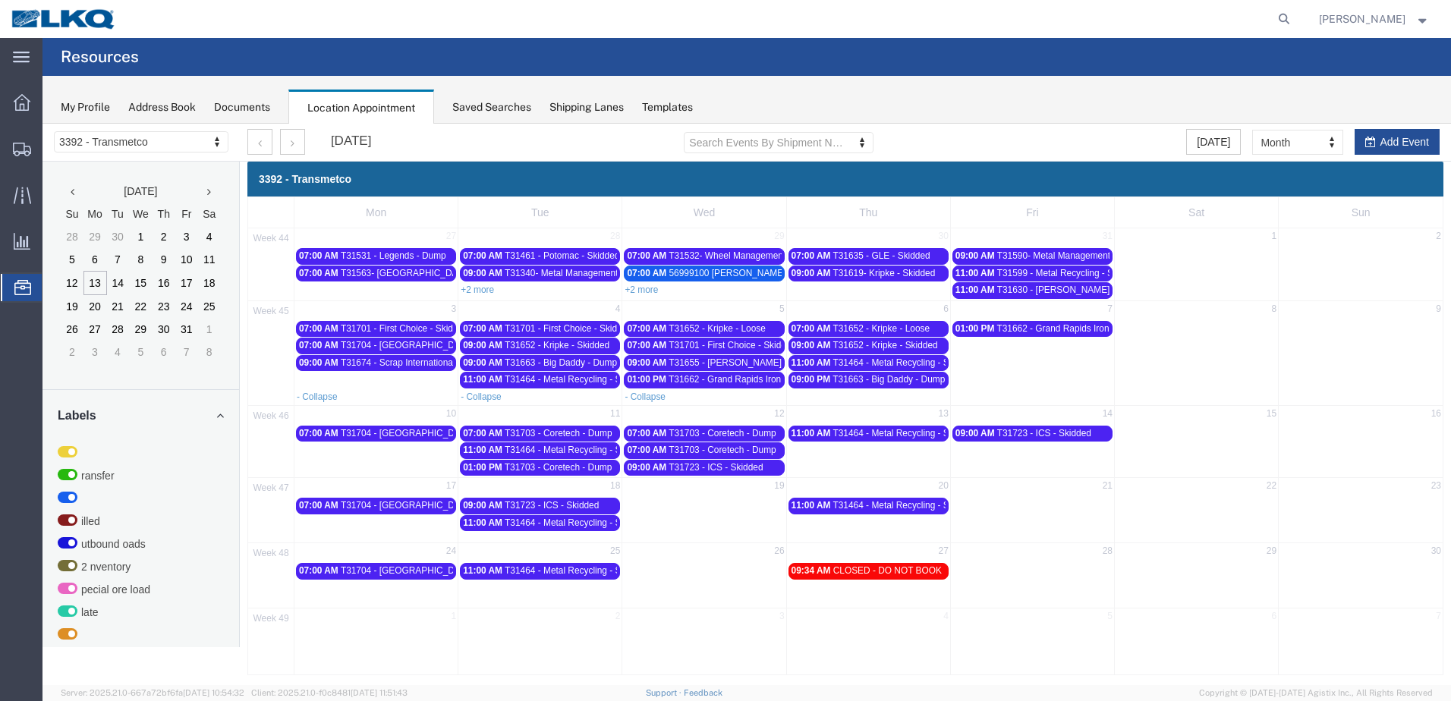
click at [415, 344] on span "T31704 - [GEOGRAPHIC_DATA] - Loose" at bounding box center [423, 345] width 165 height 11
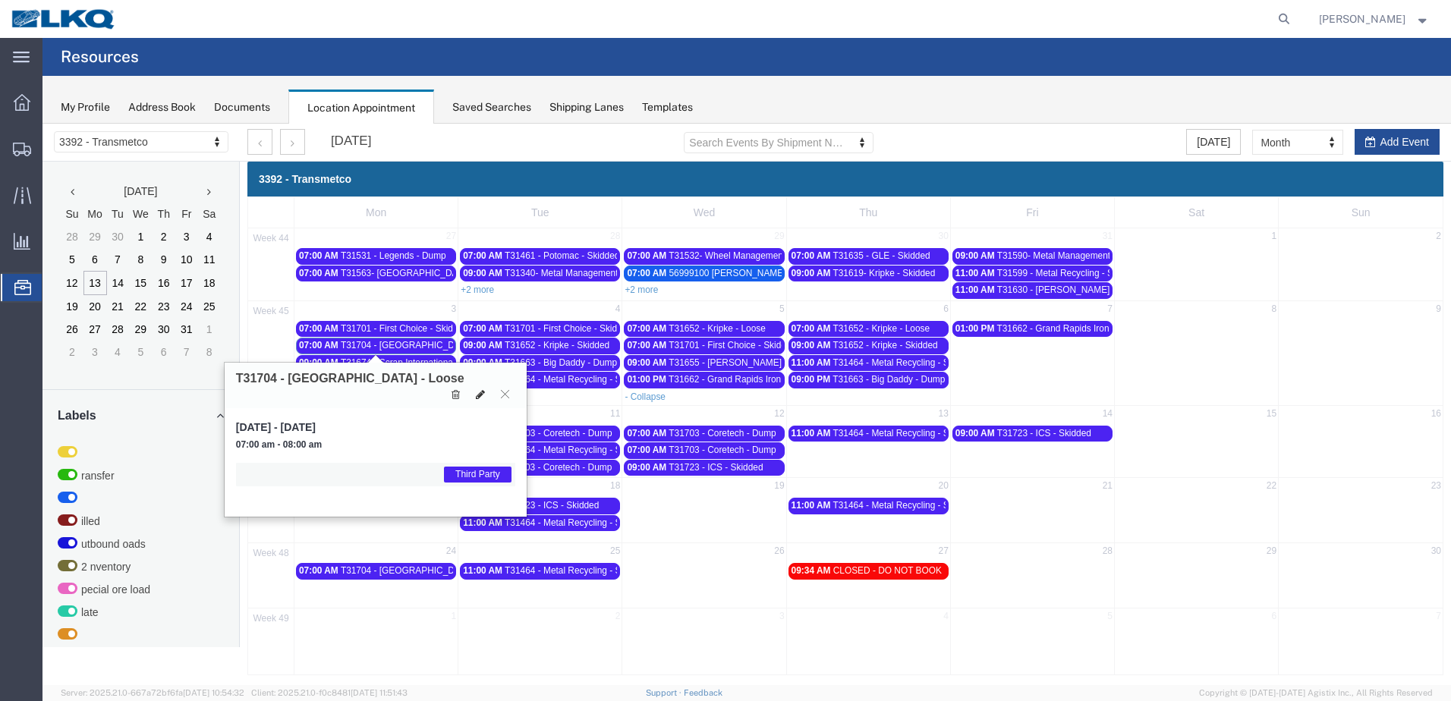
click at [478, 389] on icon at bounding box center [480, 394] width 9 height 11
select select "1"
select select "23"
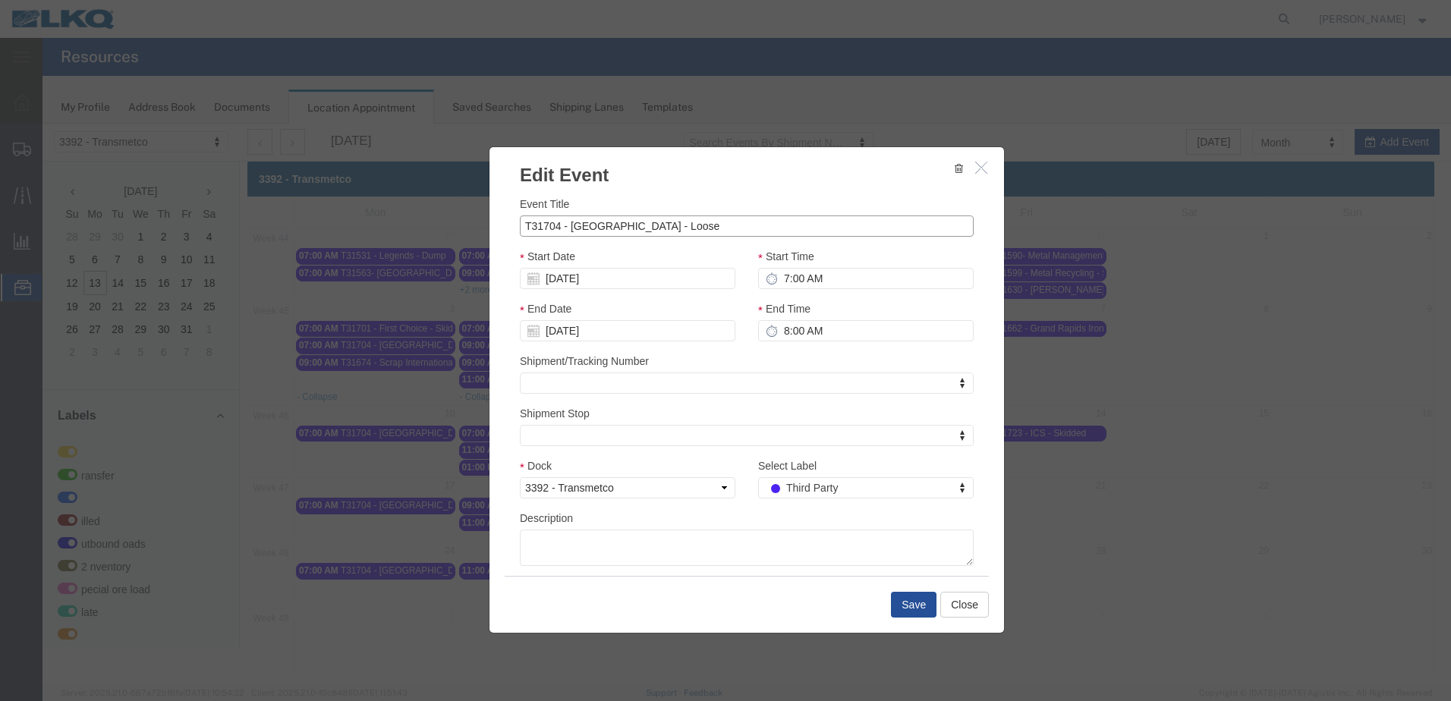
drag, startPoint x: 676, startPoint y: 222, endPoint x: 499, endPoint y: 231, distance: 177.8
click at [499, 231] on div "Event Title T31704 - Blue Island - Loose Start Date 11/03/2025 Start Time 7:00 …" at bounding box center [747, 382] width 515 height 388
click at [961, 610] on button "Close" at bounding box center [964, 605] width 49 height 26
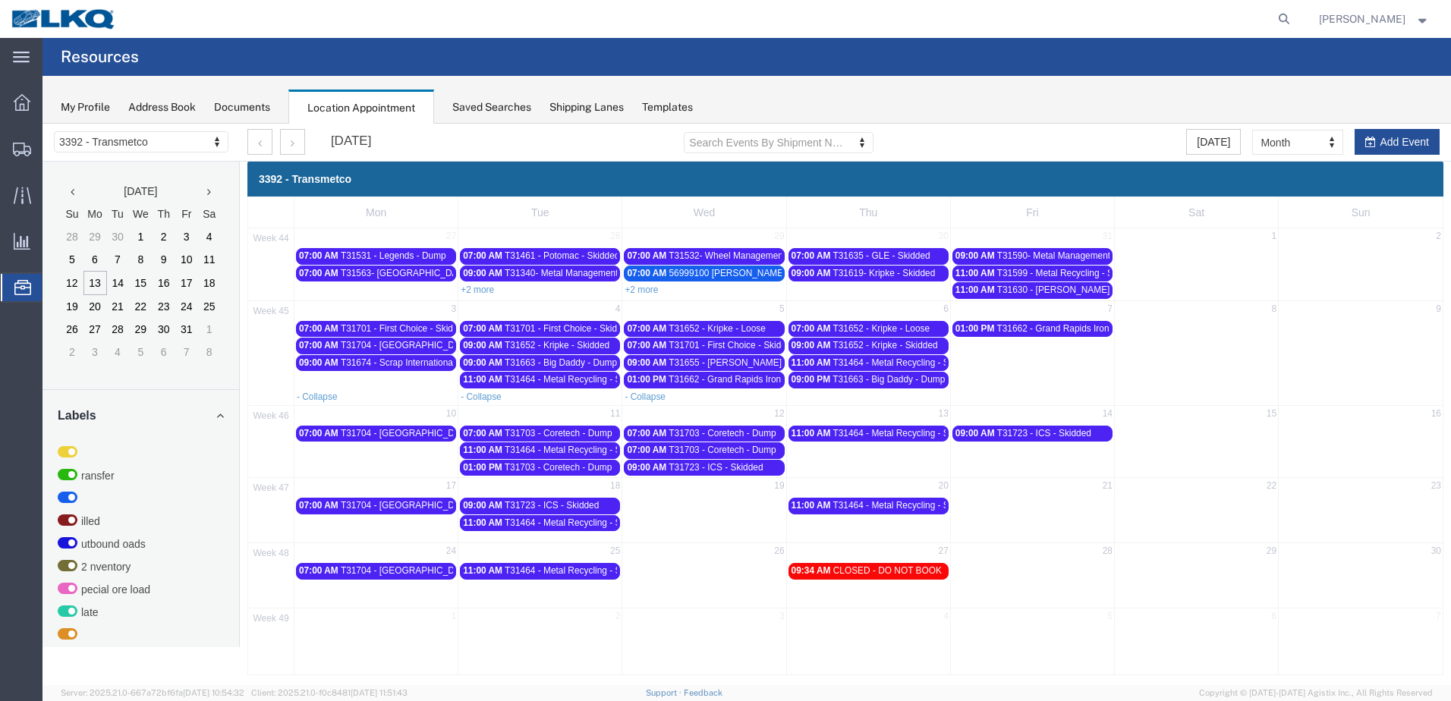
click at [1000, 352] on td "01:00 PM T31662 - Grand Rapids Iron & Metal - Dump" at bounding box center [1032, 354] width 164 height 69
select select "1"
select select
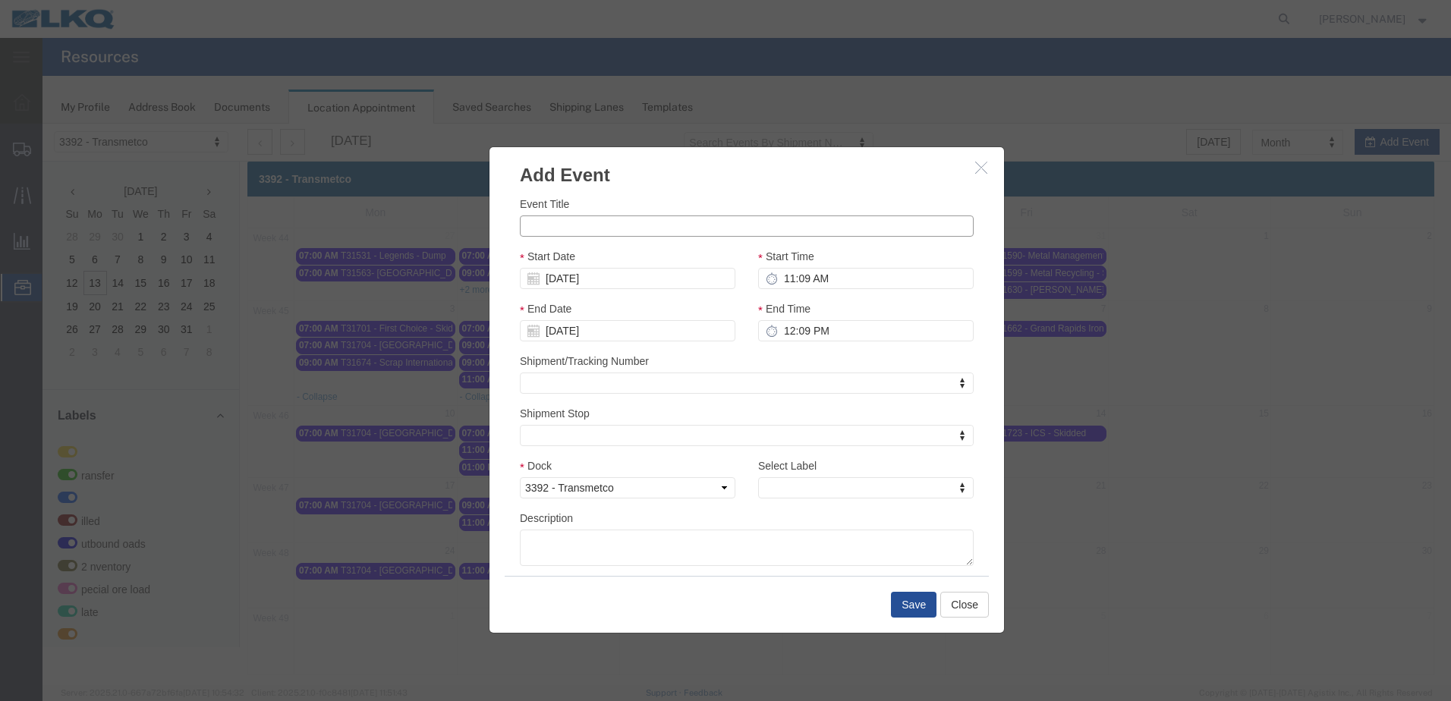
click at [786, 224] on input "Event Title" at bounding box center [747, 226] width 454 height 21
paste input "T31704 - [GEOGRAPHIC_DATA] - Loose"
type input "T31704 - [GEOGRAPHIC_DATA] - Loose"
click at [761, 181] on h3 "Add Event" at bounding box center [747, 167] width 515 height 41
click at [782, 279] on input "11:09 AM" at bounding box center [866, 277] width 216 height 21
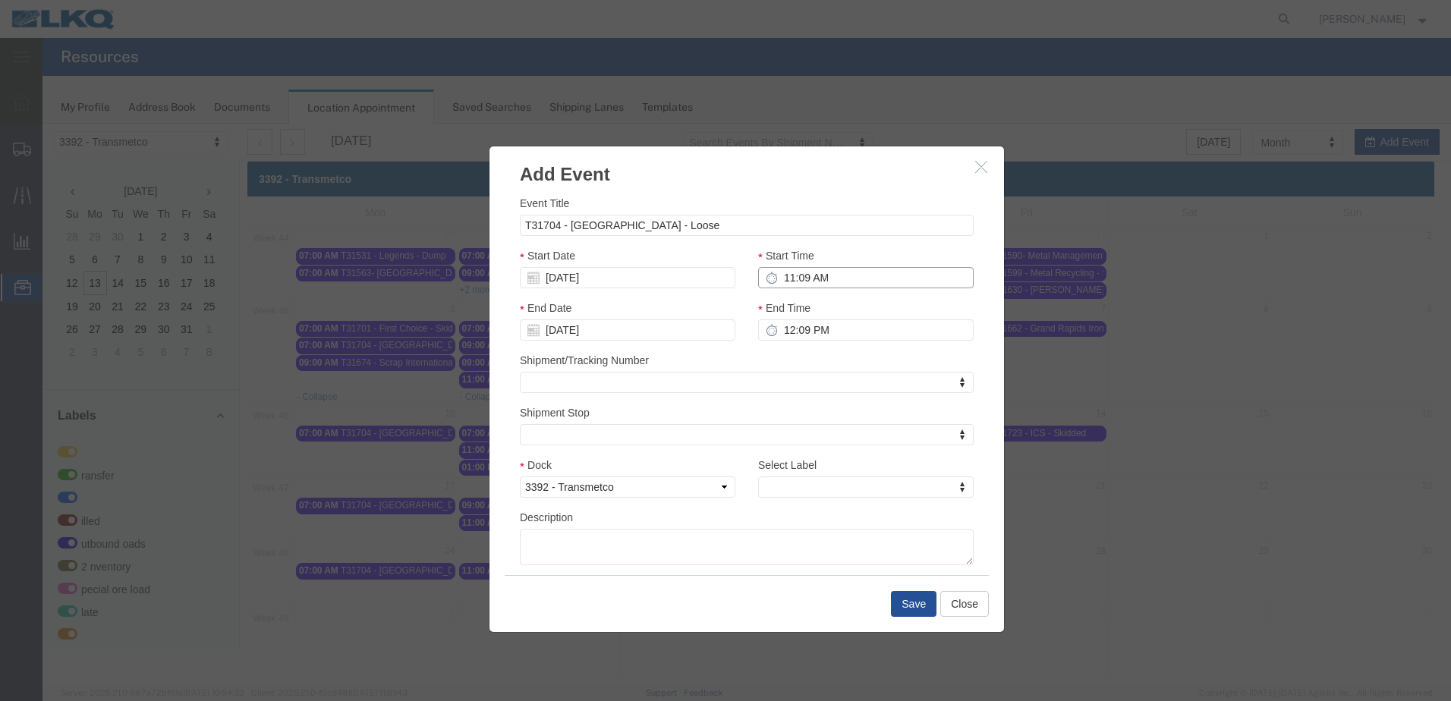
type input "7:09 AM"
type input "8:09 AM"
type input "7:00 AM"
type input "8:00 AM"
type input "7:00 AM"
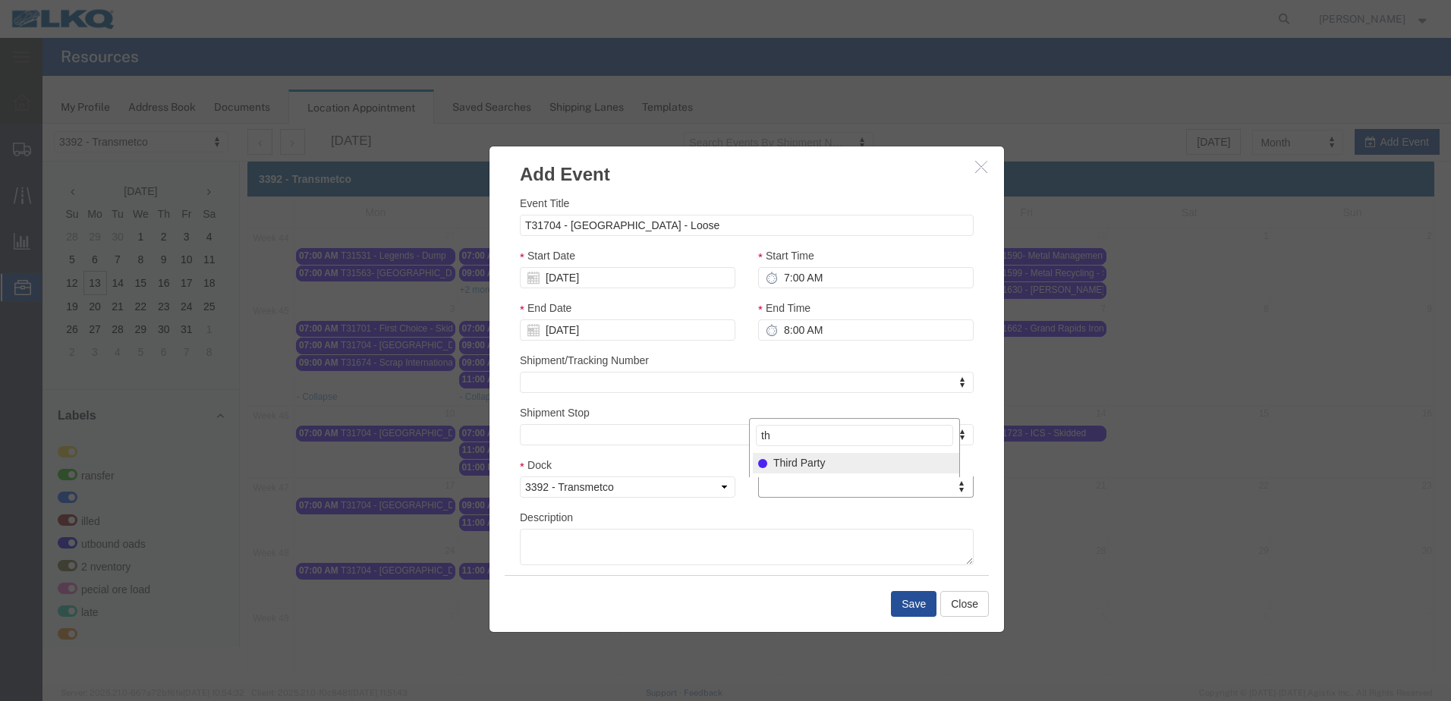
type input "th"
select select "23"
click at [917, 606] on button "Save" at bounding box center [914, 604] width 46 height 26
